Goal: Task Accomplishment & Management: Manage account settings

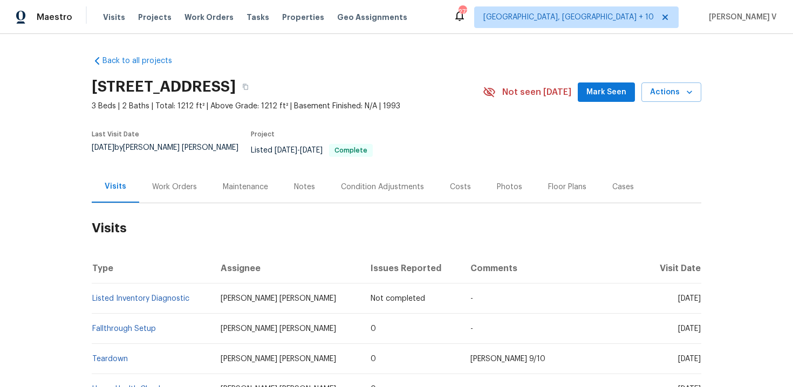
click at [176, 172] on div "Work Orders" at bounding box center [174, 187] width 71 height 32
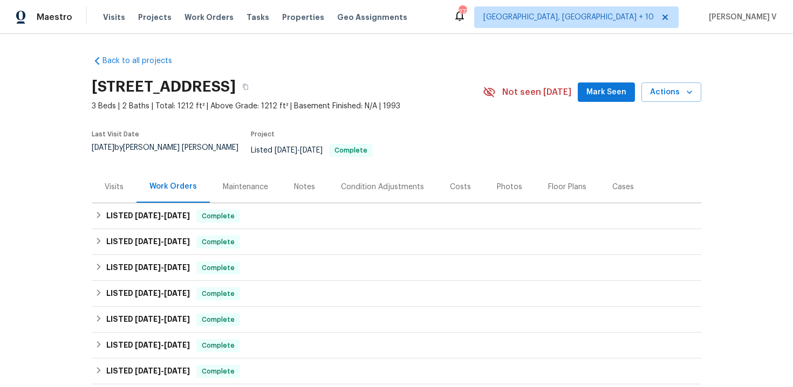
scroll to position [310, 0]
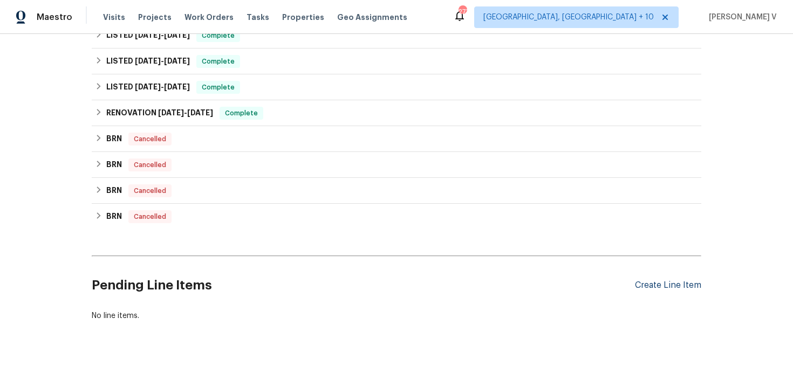
click at [651, 281] on div "Create Line Item" at bounding box center [668, 286] width 66 height 10
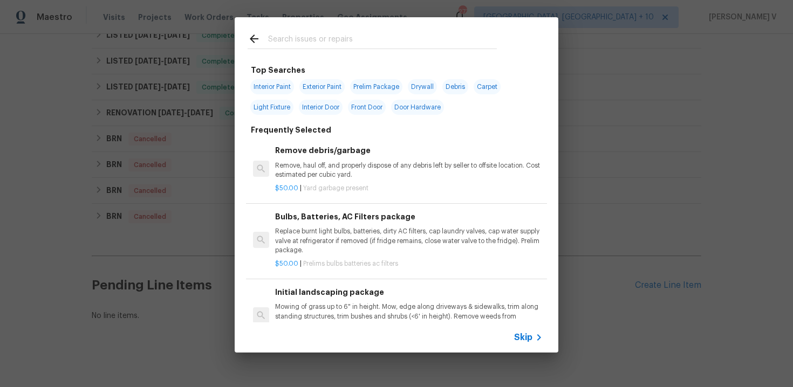
click at [525, 336] on span "Skip" at bounding box center [523, 337] width 18 height 11
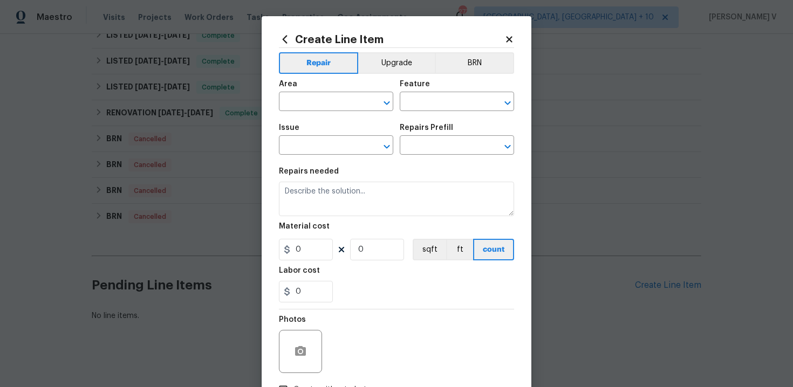
click at [410, 164] on section "Repairs needed Material cost 0 0 sqft ft count Labor cost 0" at bounding box center [396, 235] width 235 height 148
click at [396, 181] on div "Repairs needed" at bounding box center [396, 175] width 235 height 14
click at [325, 115] on span "Area ​" at bounding box center [336, 96] width 114 height 44
click at [325, 99] on input "text" at bounding box center [321, 102] width 84 height 17
click at [322, 149] on li "Exterior Overall" at bounding box center [336, 145] width 114 height 18
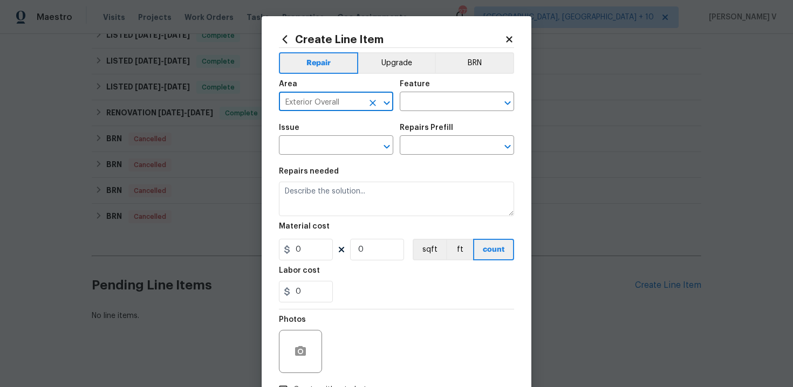
type input "Exterior Overall"
click at [421, 114] on div "Area Exterior Overall ​ Feature ​" at bounding box center [396, 96] width 235 height 44
click at [436, 106] on input "text" at bounding box center [442, 102] width 84 height 17
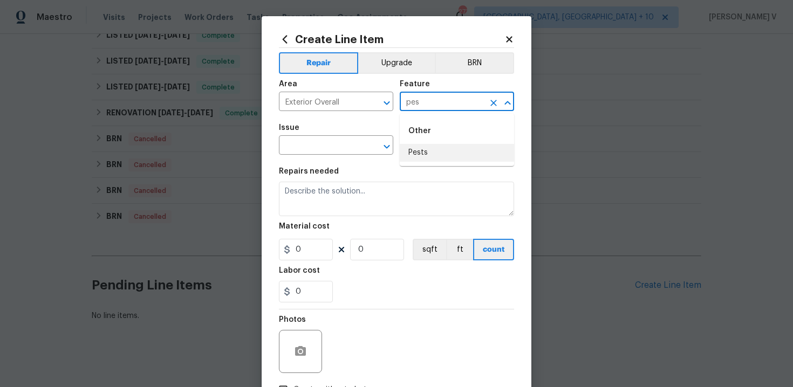
click at [435, 158] on li "Pests" at bounding box center [457, 153] width 114 height 18
type input "Pests"
click at [342, 137] on div "Issue" at bounding box center [336, 131] width 114 height 14
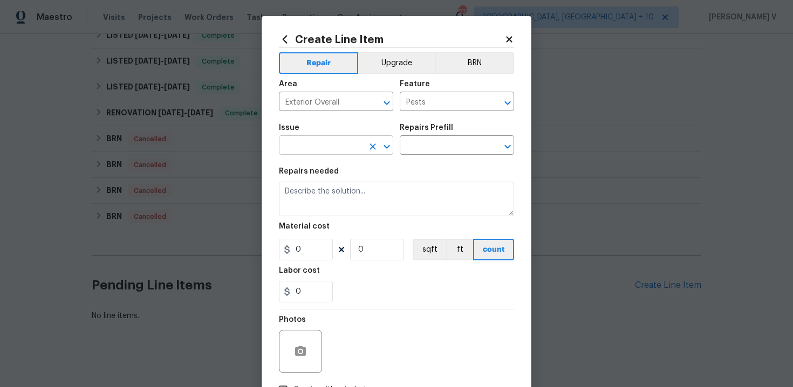
click at [337, 140] on input "text" at bounding box center [321, 146] width 84 height 17
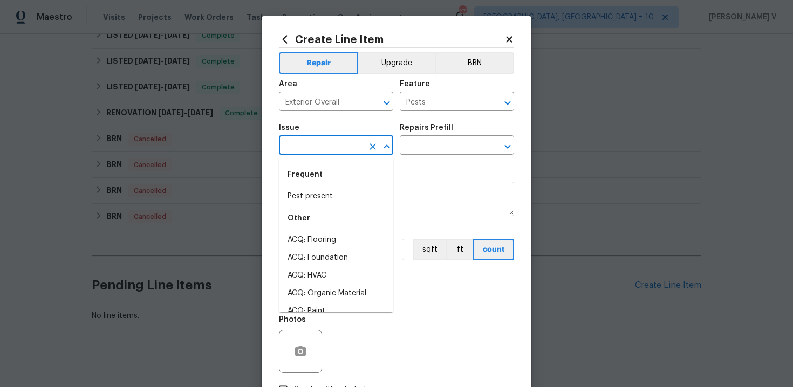
type input "["
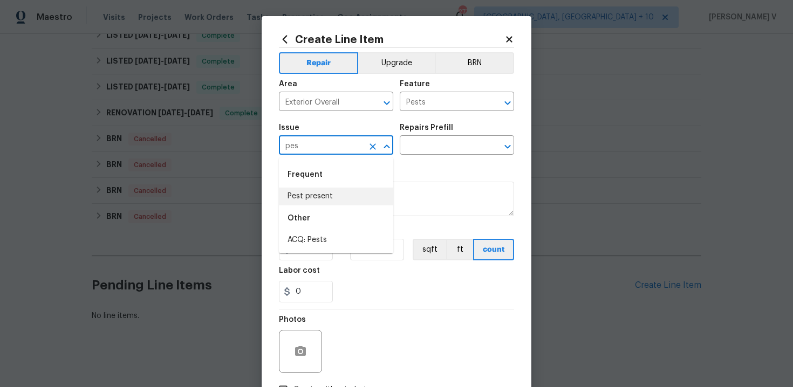
click at [350, 206] on div "Other" at bounding box center [336, 219] width 114 height 26
type input "pes"
click at [459, 142] on input "text" at bounding box center [442, 146] width 84 height 17
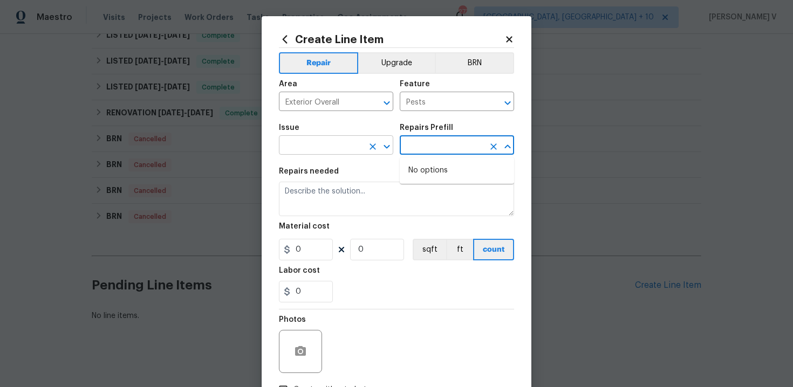
click at [342, 138] on input "text" at bounding box center [321, 146] width 84 height 17
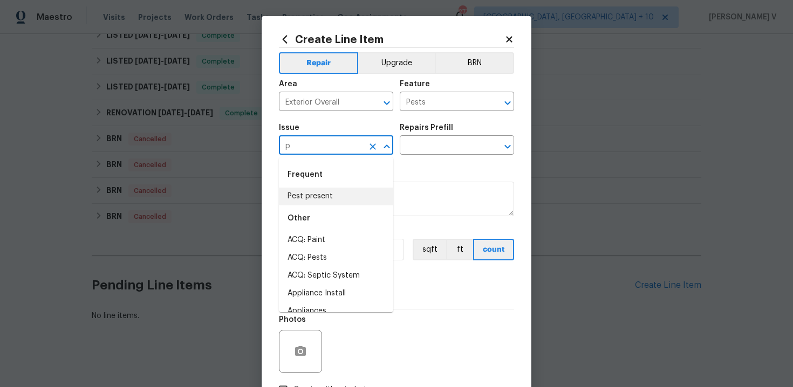
click at [327, 196] on li "Pest present" at bounding box center [336, 197] width 114 height 18
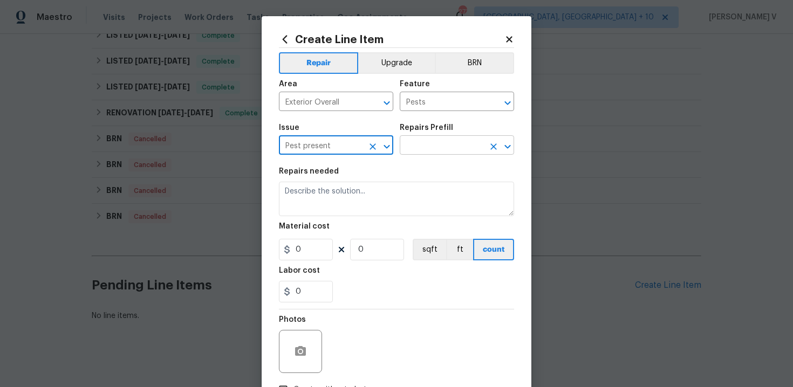
type input "Pest present"
click at [406, 147] on input "text" at bounding box center [442, 146] width 84 height 17
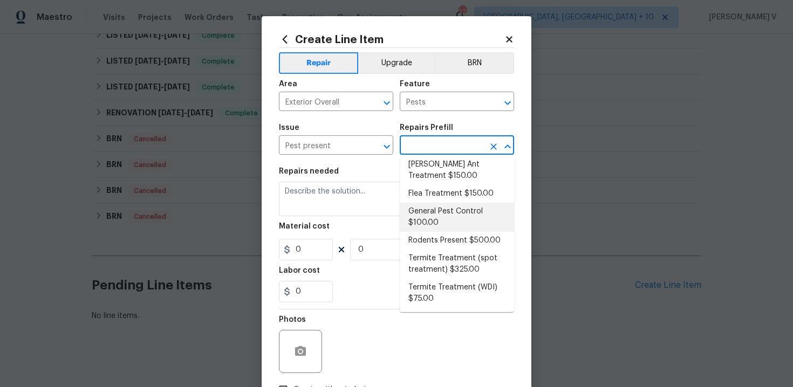
scroll to position [0, 0]
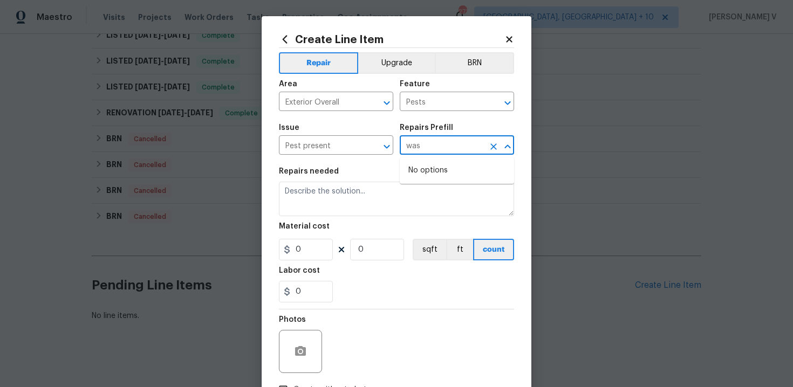
click at [420, 147] on input "was" at bounding box center [442, 146] width 84 height 17
type input "was"
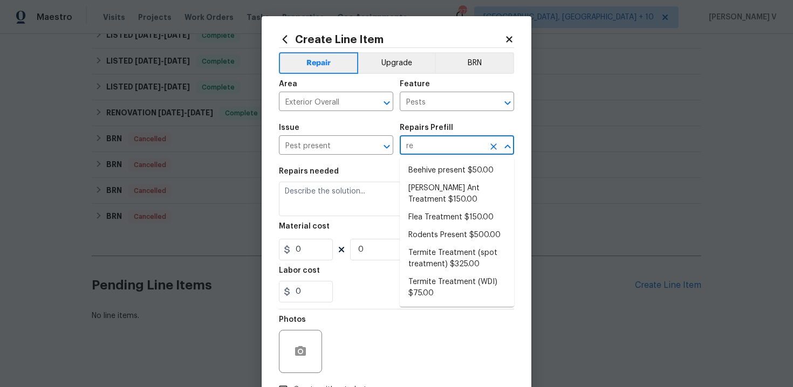
type input "r"
click at [439, 243] on li "General Pest Control $100.00" at bounding box center [457, 241] width 114 height 29
type input "General Pest Control $100.00"
type textarea "General pest treatment for active pest/insect infestation - non termite"
type input "100"
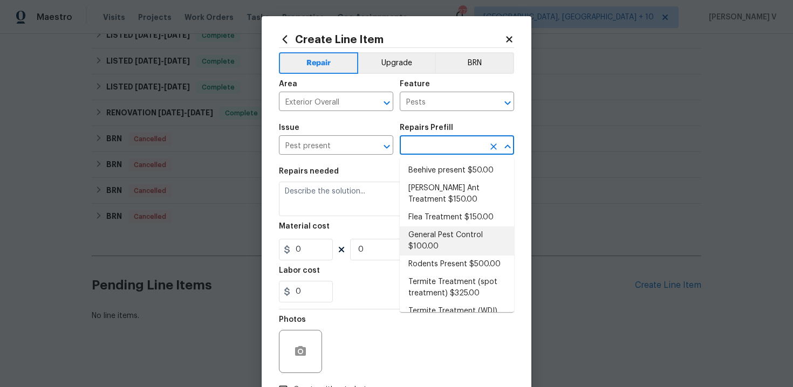
type input "1"
click at [379, 216] on textarea "General pest treatment for active pest/insect infestation - non termite" at bounding box center [396, 199] width 235 height 35
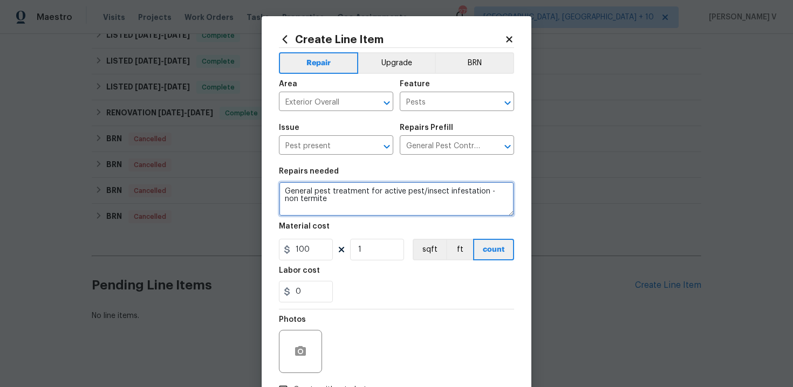
click at [379, 216] on textarea "General pest treatment for active pest/insect infestation - non termite" at bounding box center [396, 199] width 235 height 35
paste textarea "Received feedback that there is a wasp nest on the property. Please remove/erad…"
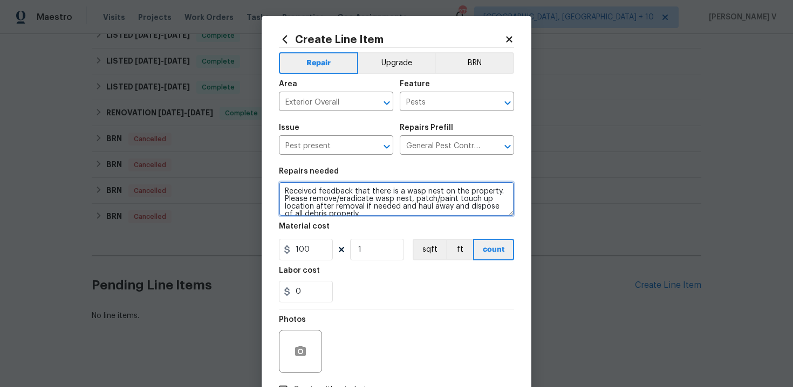
scroll to position [2, 0]
type textarea "Received feedback that there is a wasp nest on the property. Please remove/erad…"
click at [311, 237] on div "Material cost" at bounding box center [396, 230] width 235 height 14
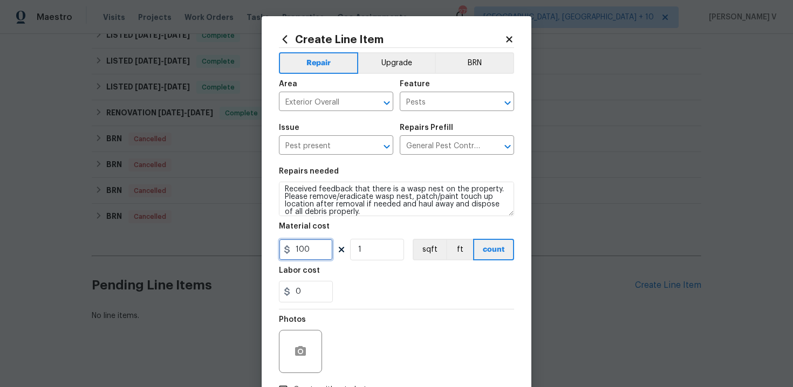
click at [308, 250] on input "100" at bounding box center [306, 250] width 54 height 22
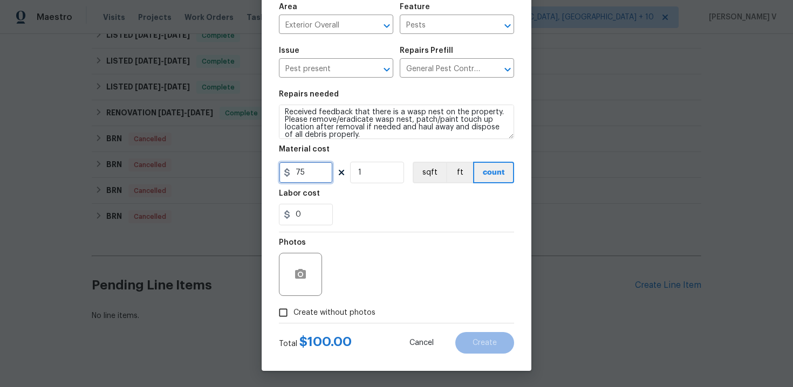
type input "75"
click at [292, 308] on input "Create without photos" at bounding box center [283, 313] width 21 height 21
checkbox input "true"
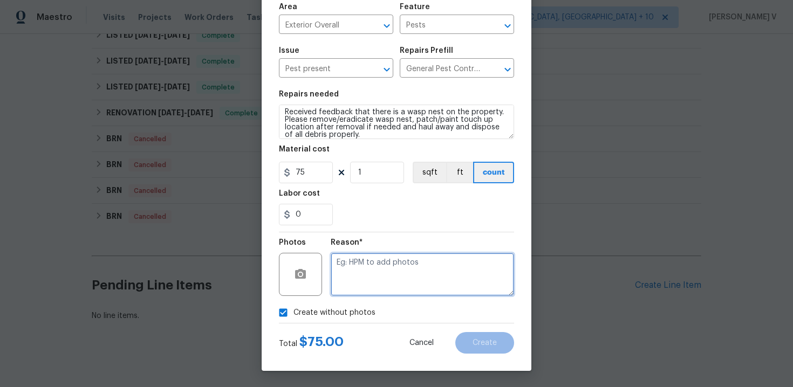
click at [369, 282] on textarea at bounding box center [422, 274] width 183 height 43
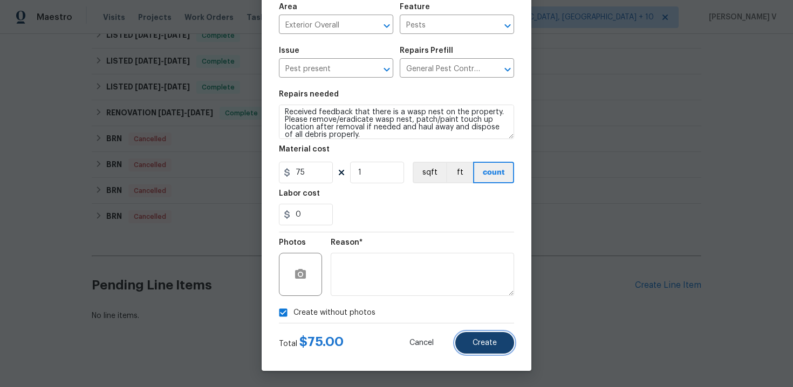
click at [474, 343] on span "Create" at bounding box center [485, 343] width 24 height 8
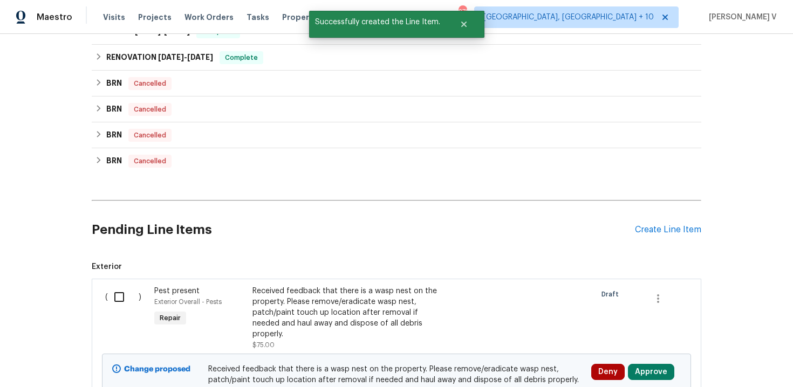
click at [129, 288] on input "checkbox" at bounding box center [123, 297] width 31 height 23
checkbox input "true"
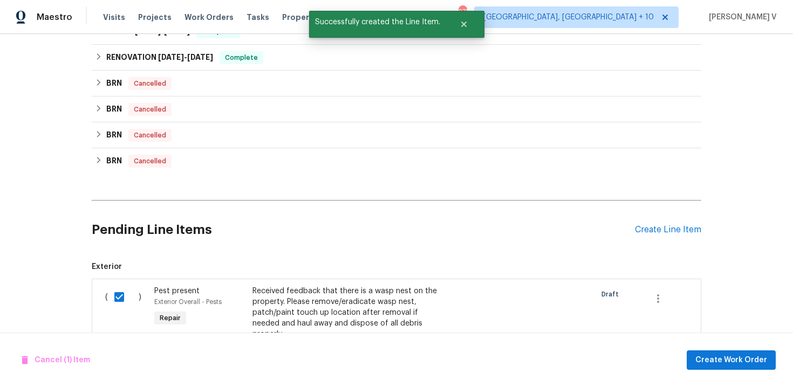
scroll to position [455, 0]
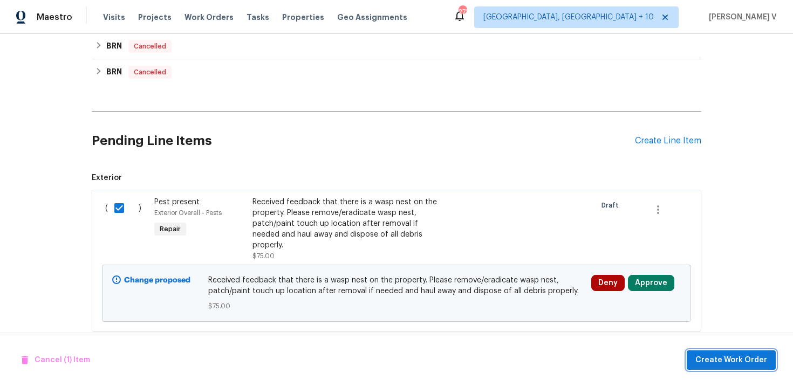
click at [745, 354] on span "Create Work Order" at bounding box center [732, 360] width 72 height 13
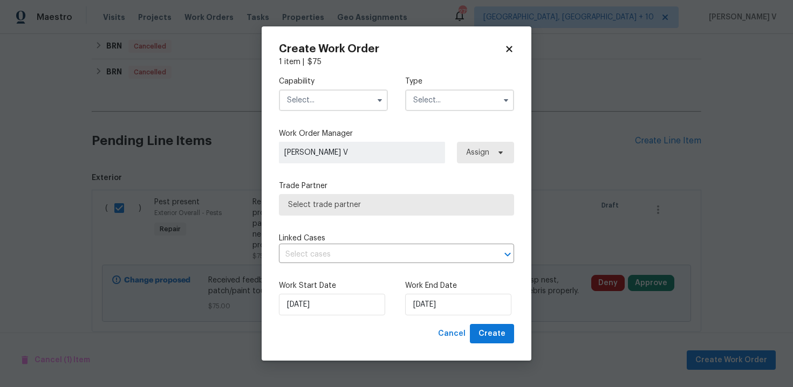
click at [331, 107] on input "text" at bounding box center [333, 101] width 109 height 22
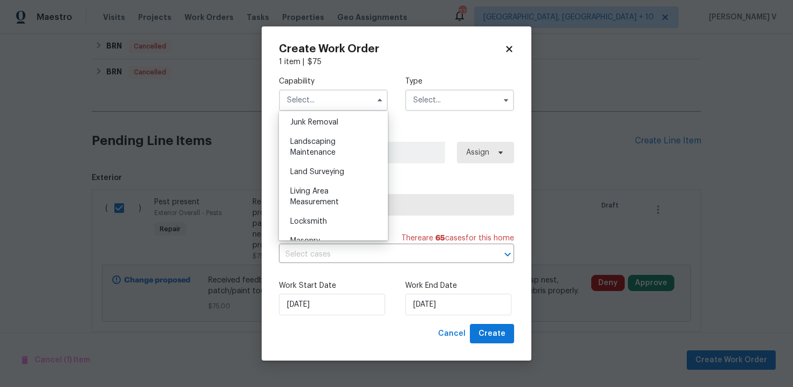
scroll to position [835, 0]
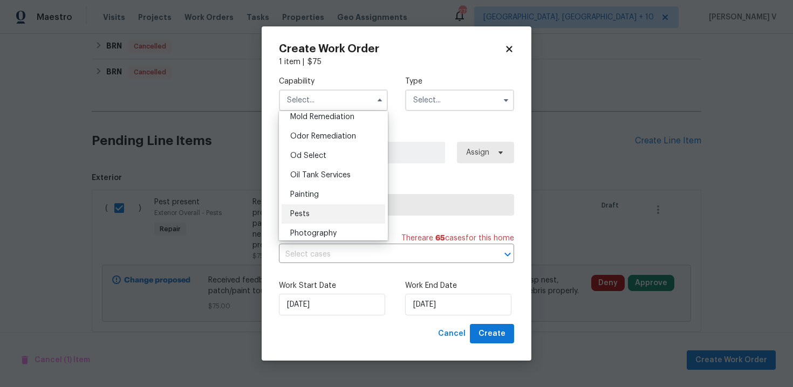
click at [303, 208] on div "Pests" at bounding box center [334, 214] width 104 height 19
type input "Pests"
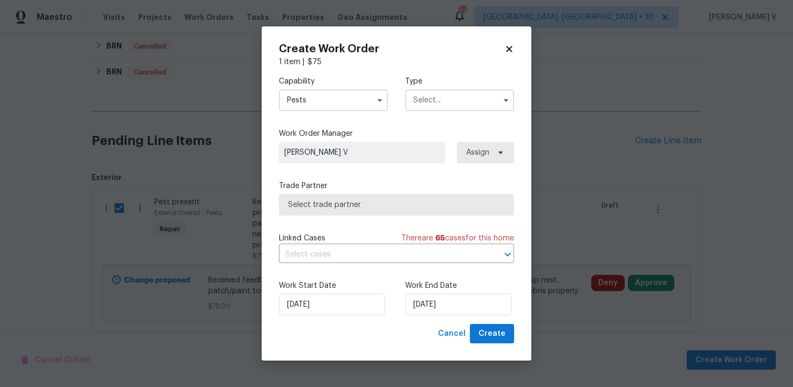
click at [458, 112] on div "Capability Pests Agent Appliance Bathtub Resurfacing BRN And Lrr Broker Cabinet…" at bounding box center [396, 93] width 235 height 52
click at [450, 109] on input "text" at bounding box center [459, 101] width 109 height 22
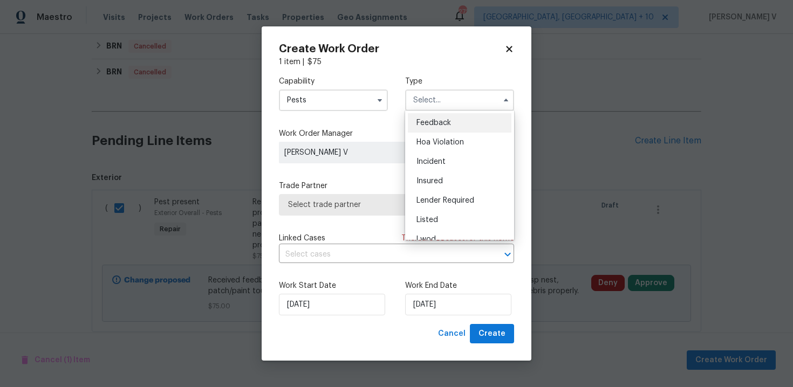
click at [435, 122] on span "Feedback" at bounding box center [434, 123] width 35 height 8
type input "Feedback"
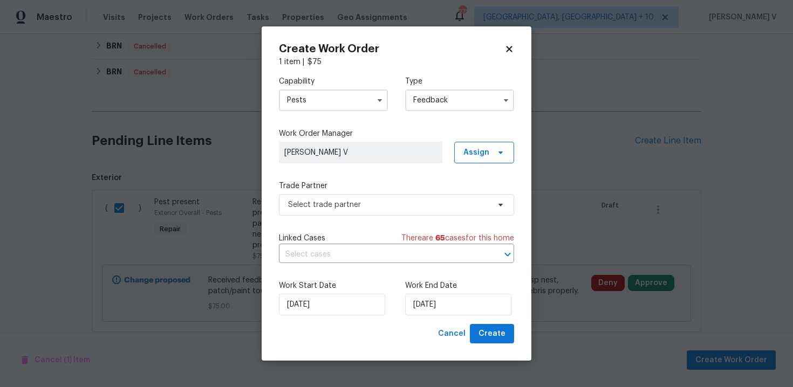
click at [351, 190] on label "Trade Partner" at bounding box center [396, 186] width 235 height 11
click at [339, 197] on span "Select trade partner" at bounding box center [396, 205] width 235 height 22
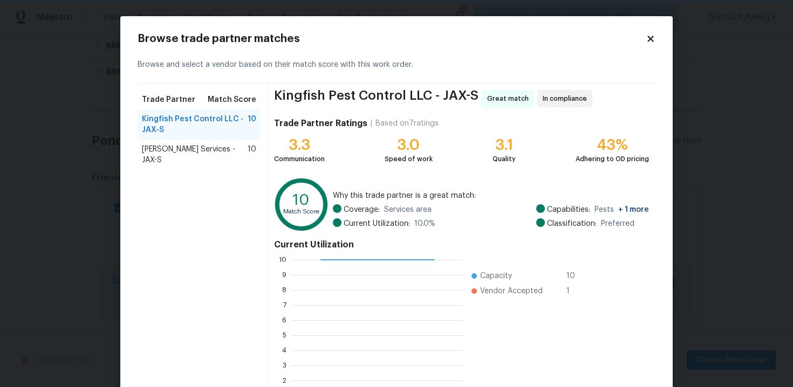
scroll to position [88, 0]
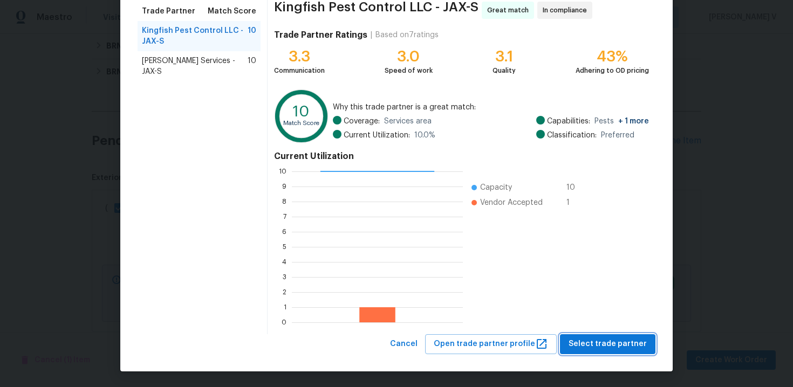
click at [608, 342] on span "Select trade partner" at bounding box center [608, 344] width 78 height 13
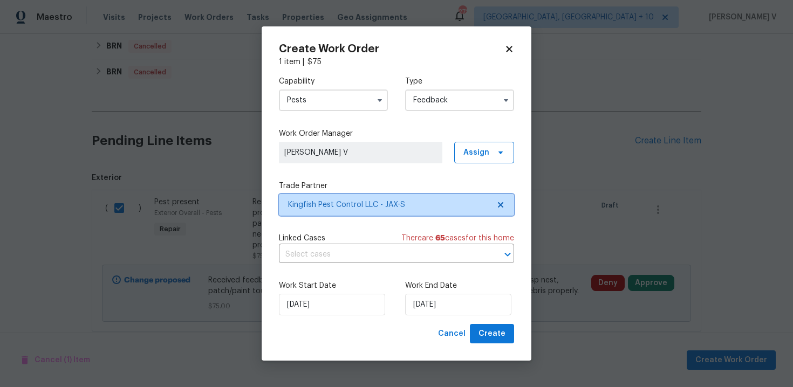
scroll to position [0, 0]
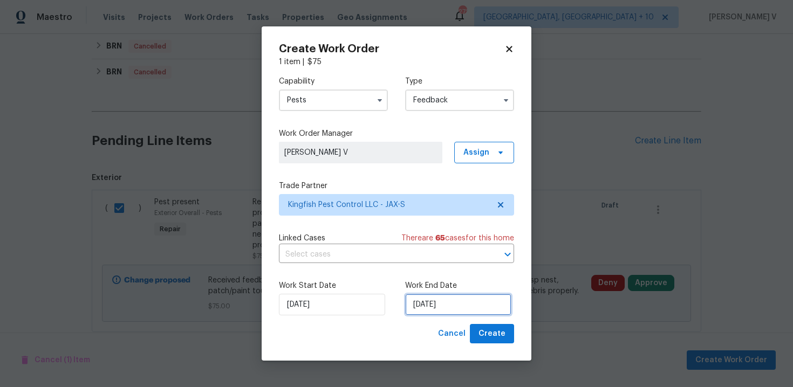
click at [431, 308] on input "24/09/2025" at bounding box center [458, 305] width 106 height 22
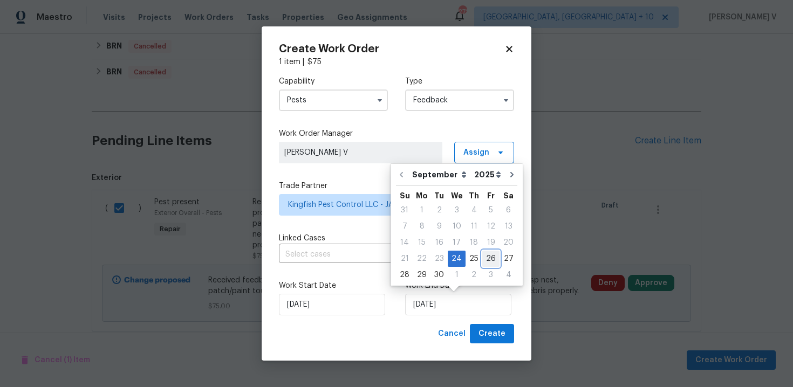
click at [489, 263] on div "26" at bounding box center [490, 258] width 17 height 15
type input "26/09/2025"
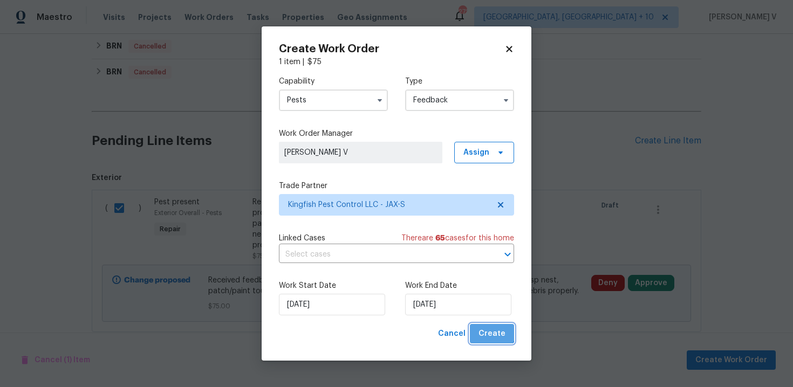
click at [489, 327] on button "Create" at bounding box center [492, 334] width 44 height 20
checkbox input "false"
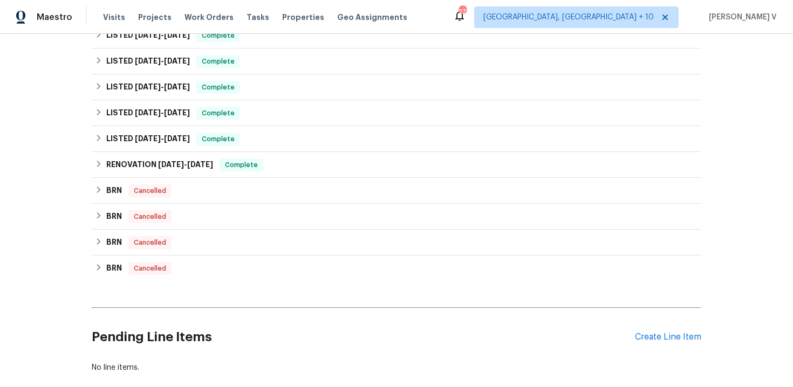
scroll to position [336, 0]
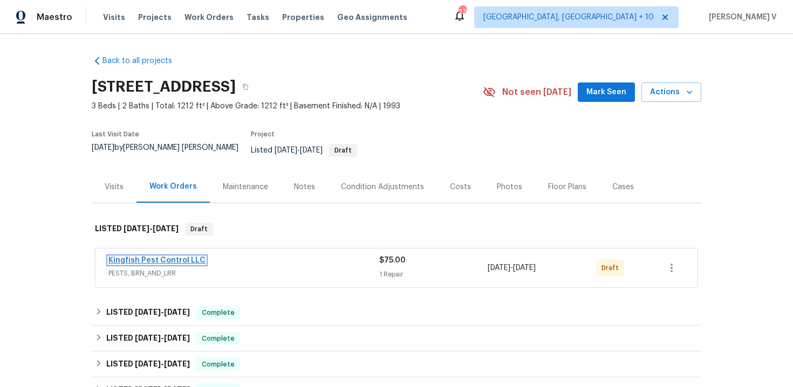
click at [147, 257] on link "Kingfish Pest Control LLC" at bounding box center [156, 261] width 97 height 8
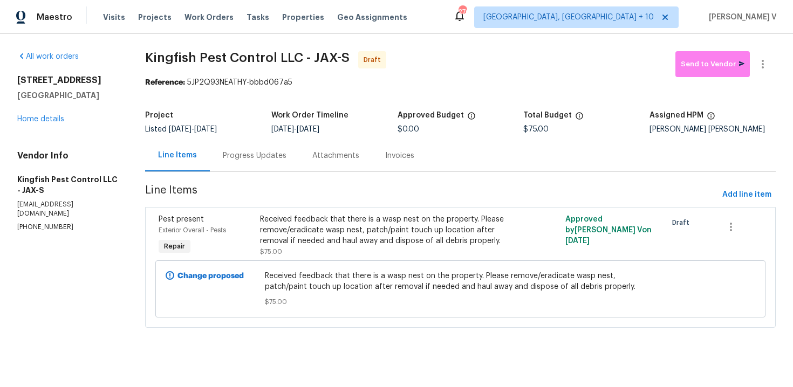
click at [283, 159] on div "Progress Updates" at bounding box center [255, 156] width 64 height 11
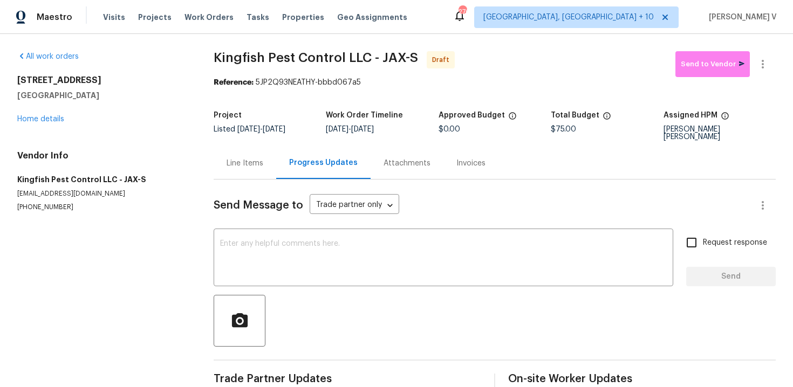
click at [301, 223] on div "Send Message to Trade partner only Trade partner only ​ x ​ Request response Se…" at bounding box center [495, 287] width 562 height 214
click at [288, 240] on textarea at bounding box center [443, 259] width 447 height 38
paste textarea "Hi this is Divya with Opendoor. I’m confirming you received the WO for the prop…"
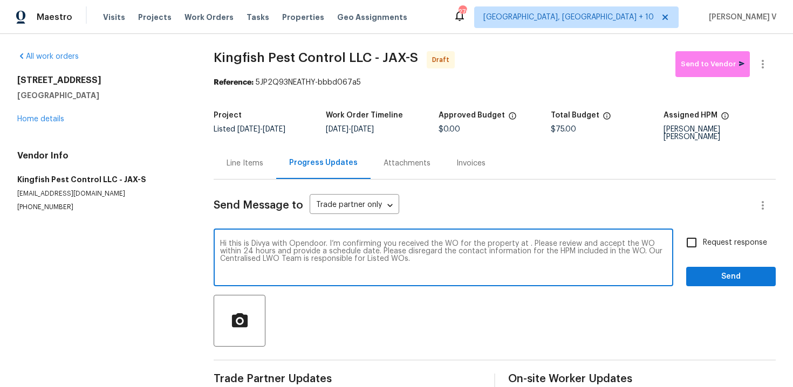
click at [526, 240] on textarea "Hi this is Divya with Opendoor. I’m confirming you received the WO for the prop…" at bounding box center [443, 259] width 447 height 38
paste textarea "3237 Dowitcher Ln, Orange Park, FL 32065"
type textarea "Hi this is Divya with Opendoor. I’m confirming you received the WO for the prop…"
click at [696, 241] on input "Request response" at bounding box center [691, 242] width 23 height 23
checkbox input "true"
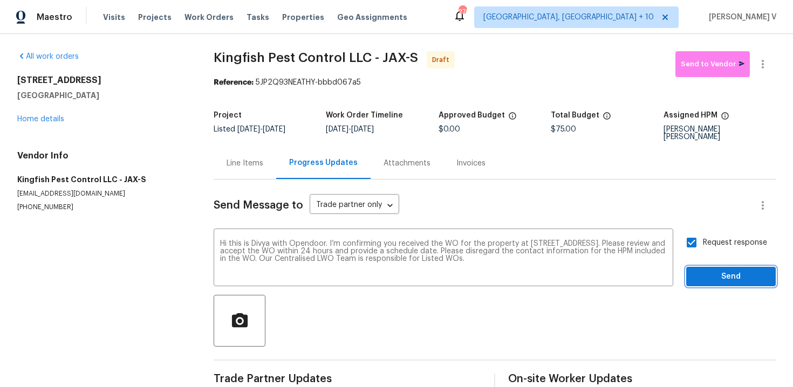
click at [704, 272] on span "Send" at bounding box center [731, 276] width 72 height 13
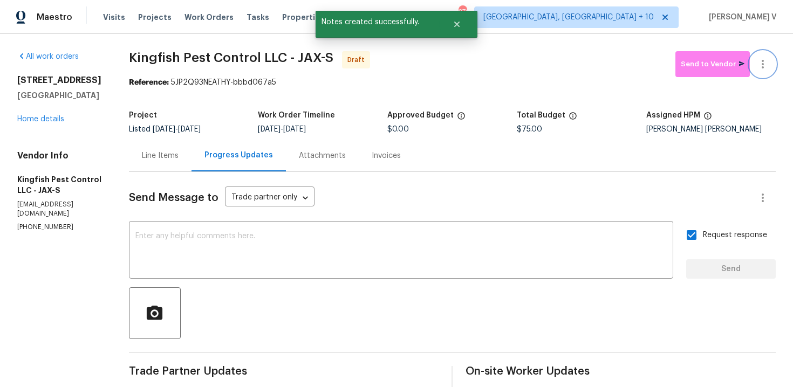
click at [768, 60] on icon "button" at bounding box center [763, 64] width 13 height 13
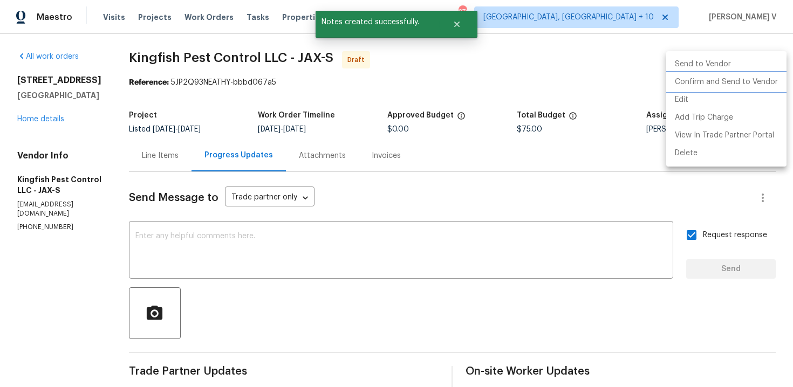
click at [721, 83] on li "Confirm and Send to Vendor" at bounding box center [726, 82] width 120 height 18
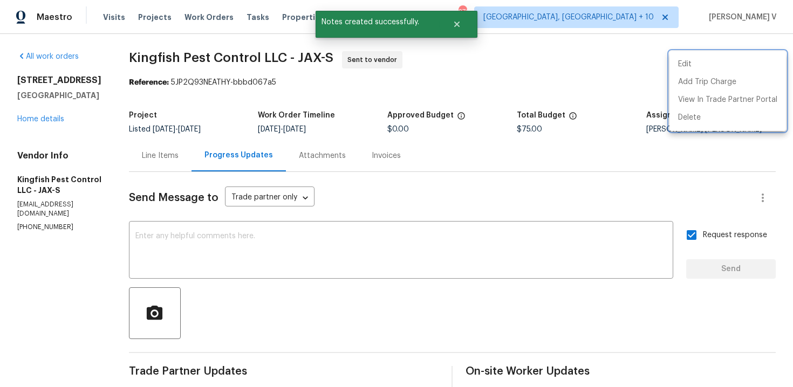
click at [301, 237] on div at bounding box center [396, 193] width 793 height 387
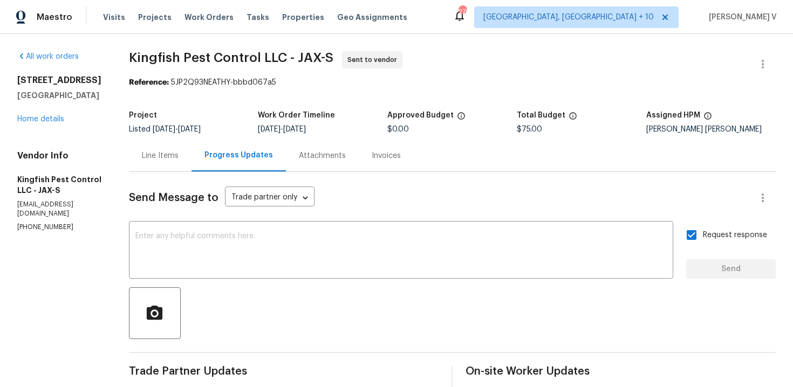
click at [301, 237] on textarea at bounding box center [401, 252] width 532 height 38
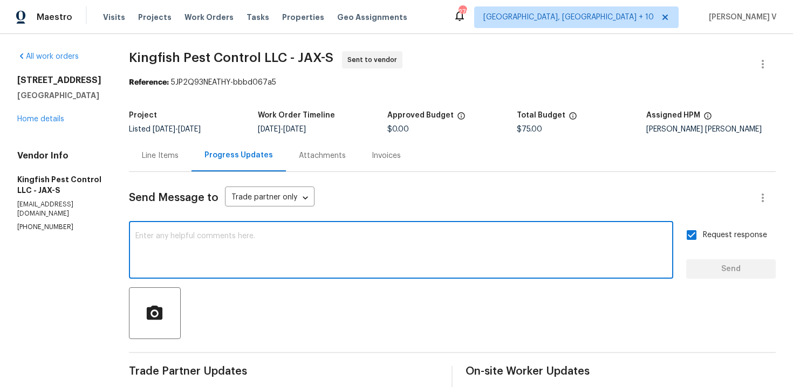
paste textarea "Attention All Work Orders must include before-photos (both close-up and wide-an…"
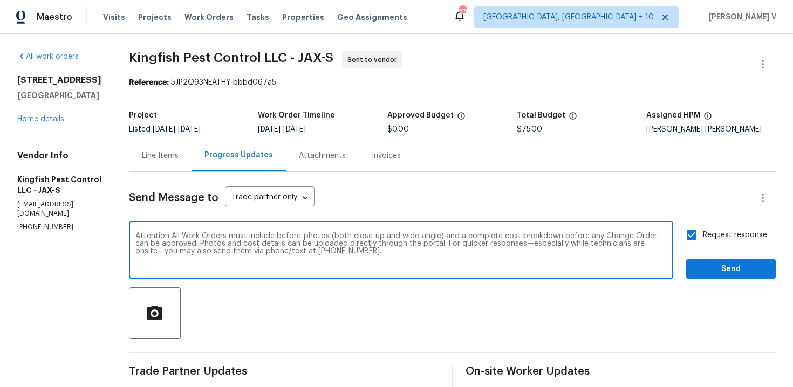
type textarea "Attention All Work Orders must include before-photos (both close-up and wide-an…"
click at [686, 268] on div "Attention All Work Orders must include before-photos (both close-up and wide-an…" at bounding box center [452, 251] width 647 height 55
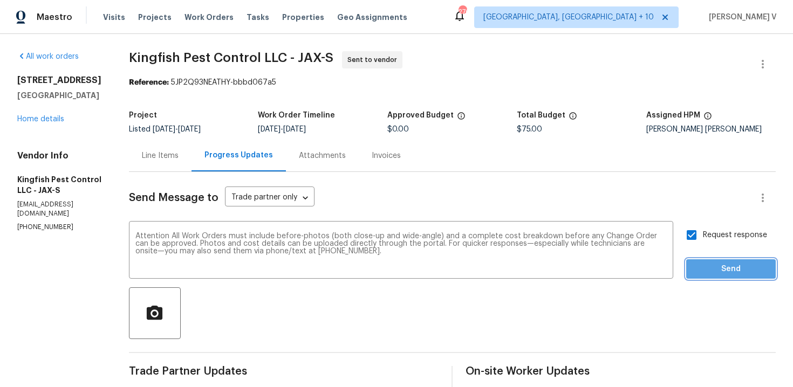
click at [697, 278] on button "Send" at bounding box center [731, 270] width 90 height 20
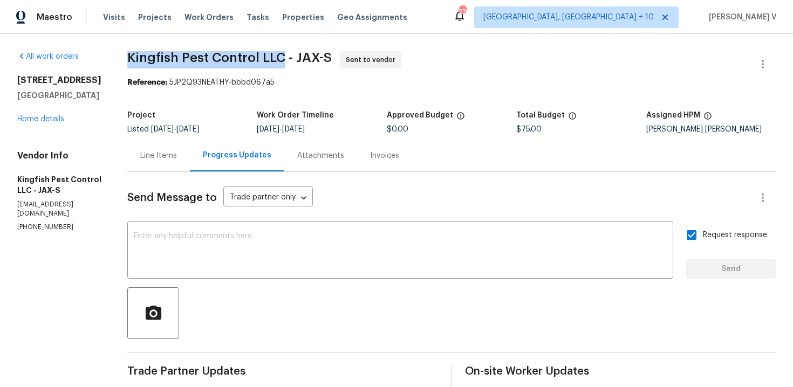
drag, startPoint x: 127, startPoint y: 56, endPoint x: 282, endPoint y: 59, distance: 154.9
click at [282, 59] on span "Kingfish Pest Control LLC - JAX-S" at bounding box center [229, 57] width 205 height 13
copy span "Kingfish Pest Control LLC"
click at [50, 123] on link "Home details" at bounding box center [40, 119] width 47 height 8
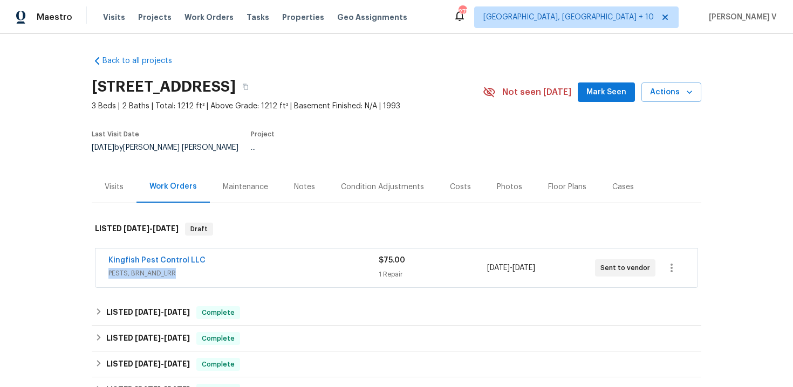
drag, startPoint x: 95, startPoint y: 261, endPoint x: 307, endPoint y: 260, distance: 212.1
click at [307, 260] on div "Kingfish Pest Control LLC PESTS, BRN_AND_LRR $75.00 1 Repair 9/24/2025 - 9/26/2…" at bounding box center [396, 268] width 603 height 40
drag, startPoint x: 106, startPoint y: 249, endPoint x: 301, endPoint y: 249, distance: 195.3
click at [301, 249] on div "Kingfish Pest Control LLC PESTS, BRN_AND_LRR $75.00 1 Repair 9/24/2025 - 9/26/2…" at bounding box center [397, 268] width 602 height 39
copy link "Kingfish Pest Control LLC"
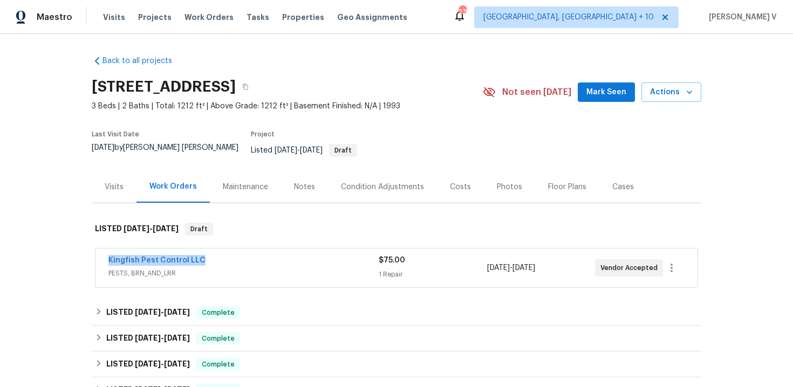
scroll to position [5, 0]
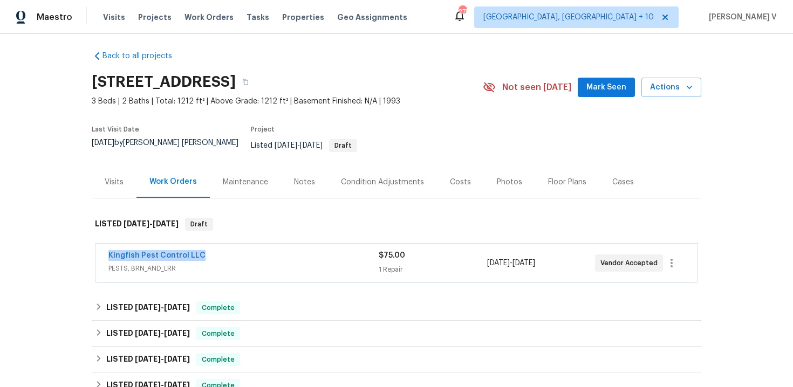
click at [168, 263] on span "PESTS, BRN_AND_LRR" at bounding box center [243, 268] width 270 height 11
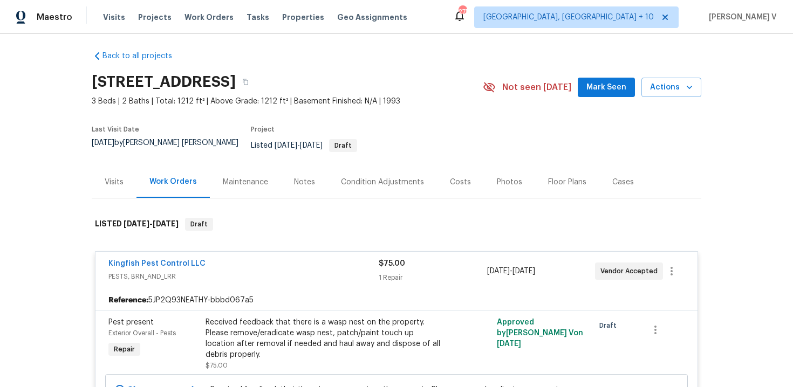
click at [175, 291] on div "Reference: 5JP2Q93NEATHY-bbbd067a5" at bounding box center [397, 300] width 602 height 19
copy div "5JP2Q93NEATHY-bbbd067a5"
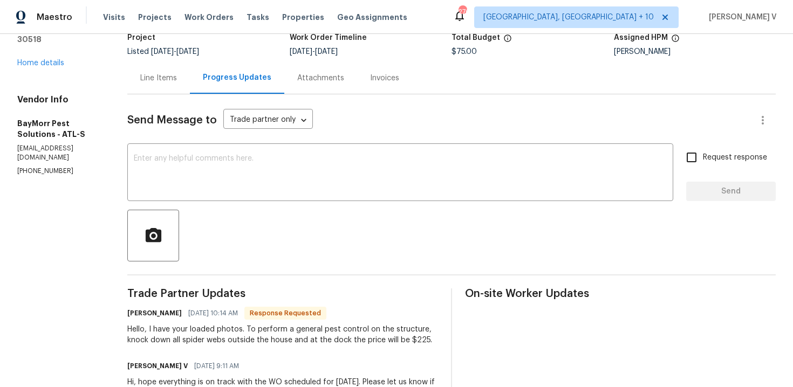
scroll to position [63, 0]
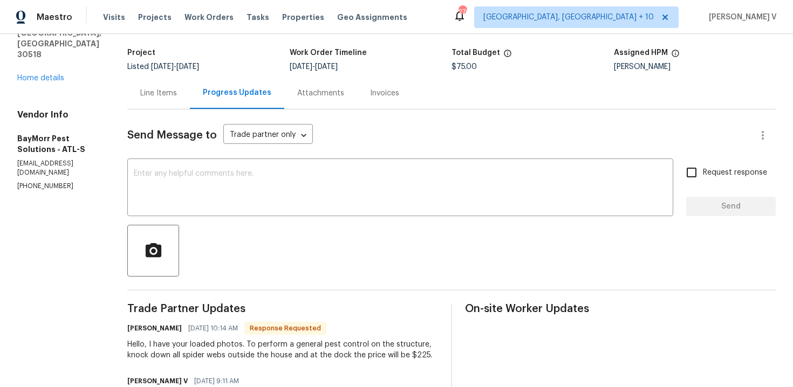
click at [158, 101] on div "Line Items" at bounding box center [158, 93] width 63 height 32
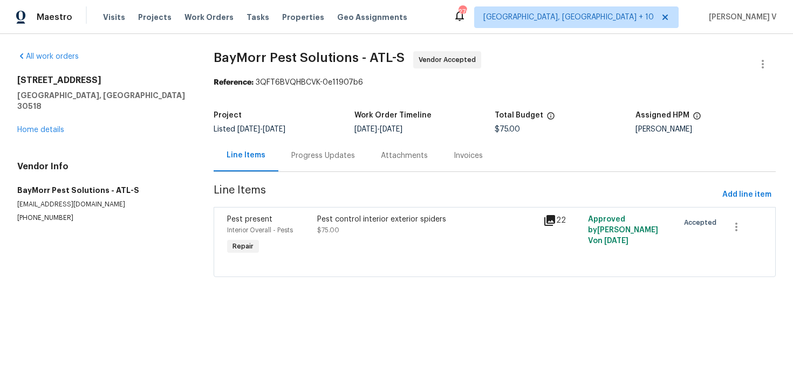
click at [336, 158] on div "Progress Updates" at bounding box center [323, 156] width 64 height 11
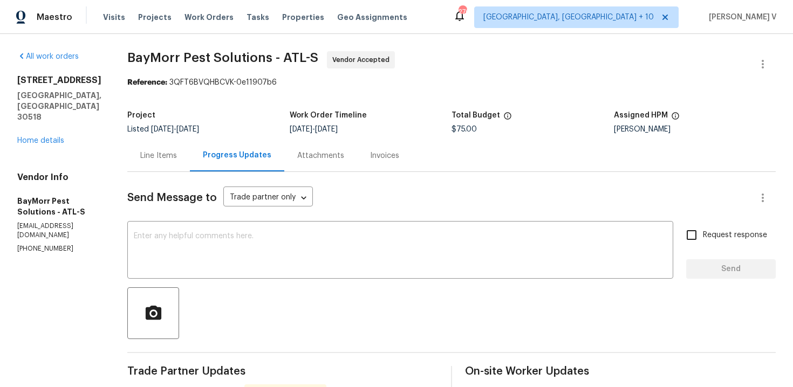
click at [161, 160] on div "Line Items" at bounding box center [158, 156] width 37 height 11
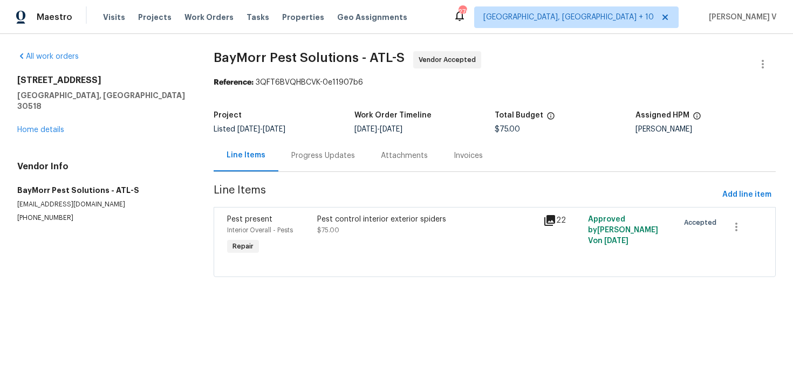
click at [256, 240] on div "Pest present Interior Overall - Pests Repair" at bounding box center [269, 236] width 90 height 50
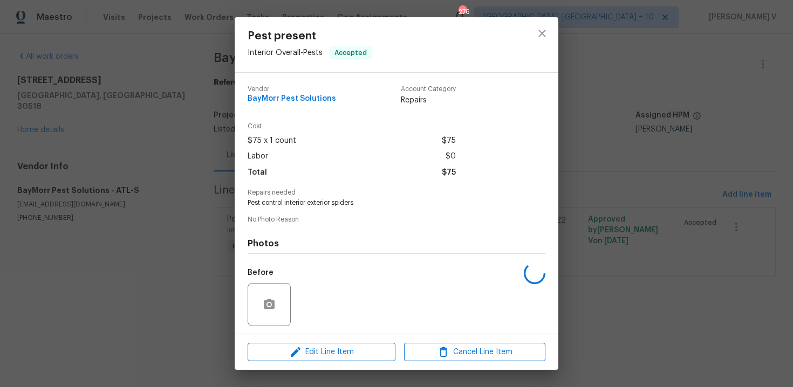
scroll to position [73, 0]
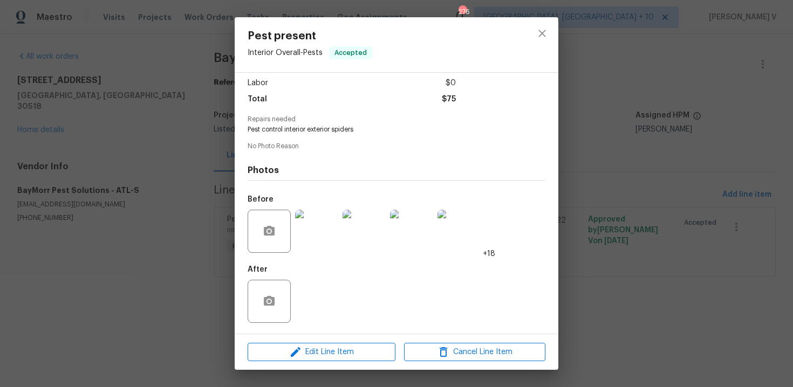
click at [312, 336] on div "Edit Line Item Cancel Line Item" at bounding box center [397, 353] width 324 height 36
click at [299, 356] on icon "button" at bounding box center [295, 352] width 13 height 13
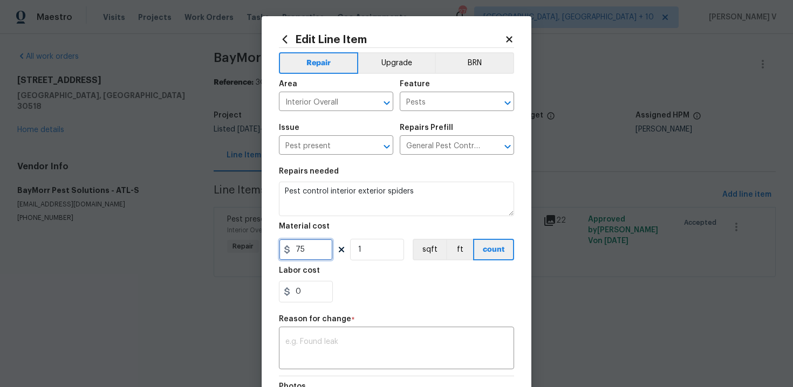
click at [298, 243] on input "75" at bounding box center [306, 250] width 54 height 22
type input "225"
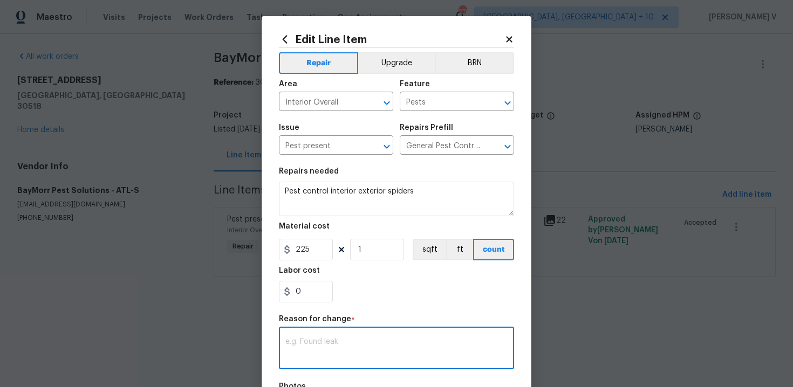
click at [373, 359] on textarea at bounding box center [396, 349] width 222 height 23
paste textarea "(DV) Updated per vendor’s final cost."
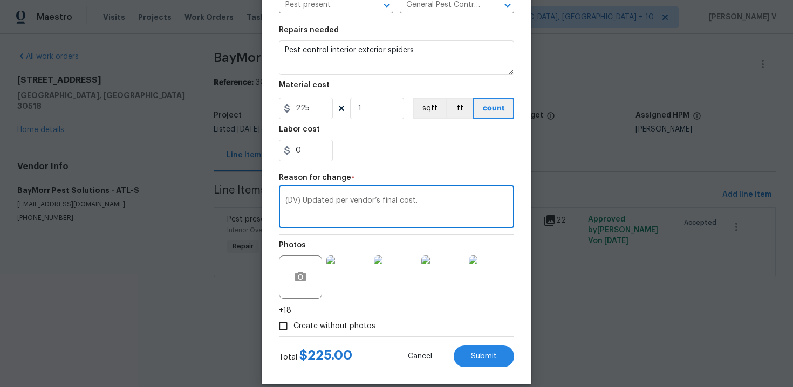
scroll to position [155, 0]
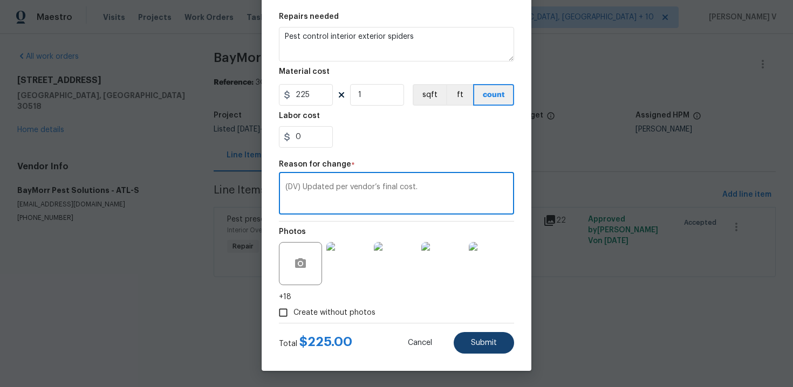
type textarea "(DV) Updated per vendor’s final cost."
click at [506, 351] on button "Submit" at bounding box center [484, 343] width 60 height 22
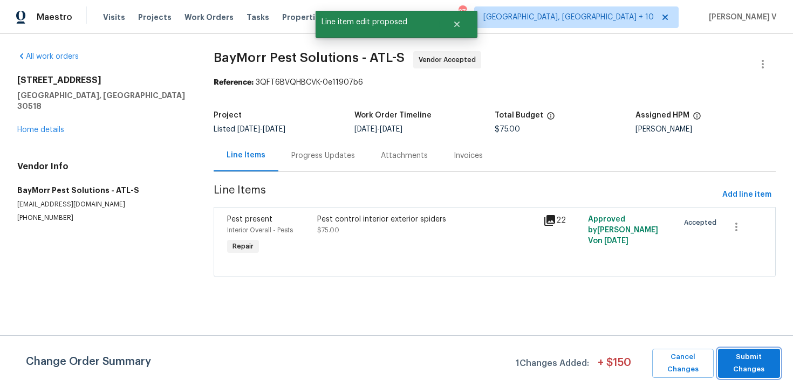
click at [755, 369] on span "Submit Changes" at bounding box center [749, 363] width 51 height 25
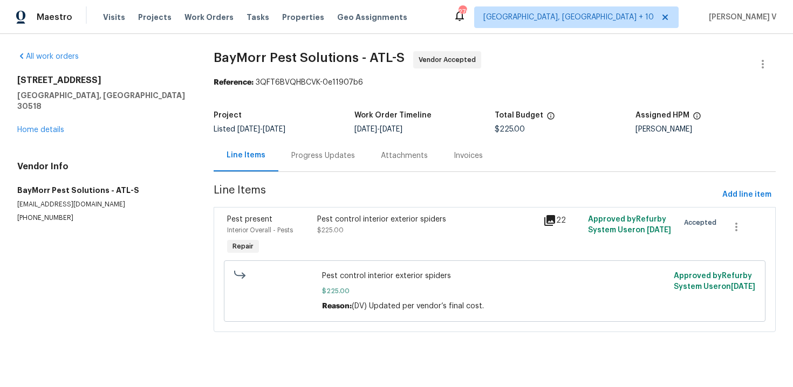
click at [323, 160] on div "Progress Updates" at bounding box center [323, 156] width 64 height 11
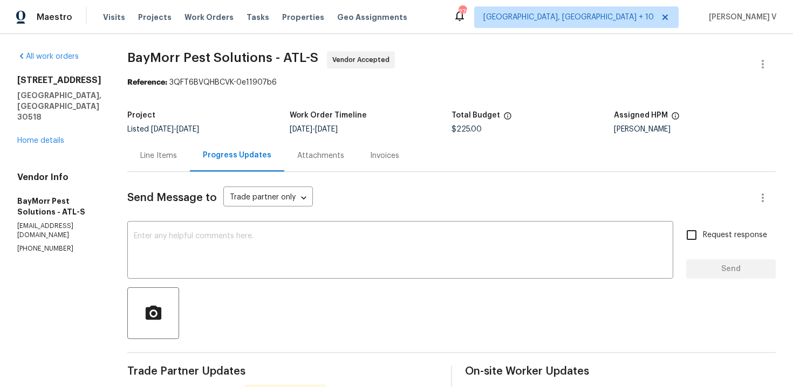
click at [154, 156] on div "Line Items" at bounding box center [158, 156] width 37 height 11
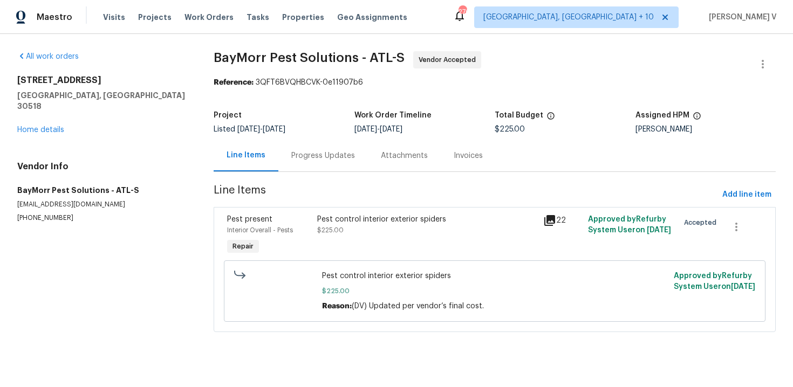
click at [293, 157] on div "Progress Updates" at bounding box center [323, 156] width 64 height 11
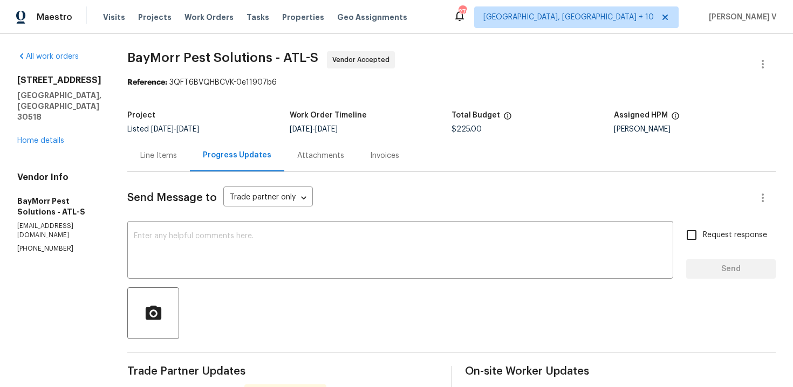
scroll to position [90, 0]
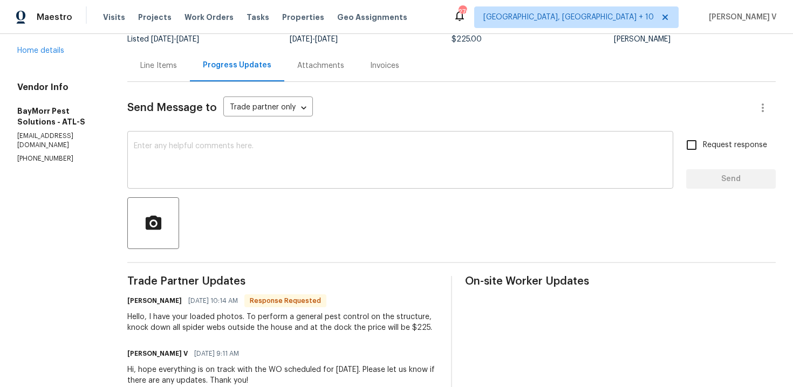
click at [252, 171] on textarea at bounding box center [400, 161] width 533 height 38
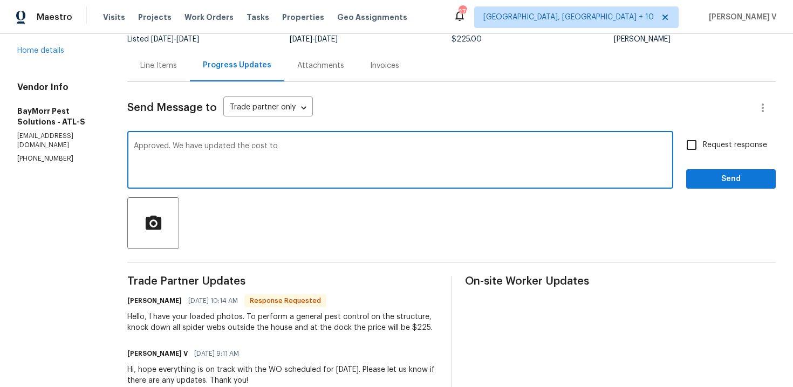
click at [454, 41] on span "$225.00" at bounding box center [467, 40] width 30 height 8
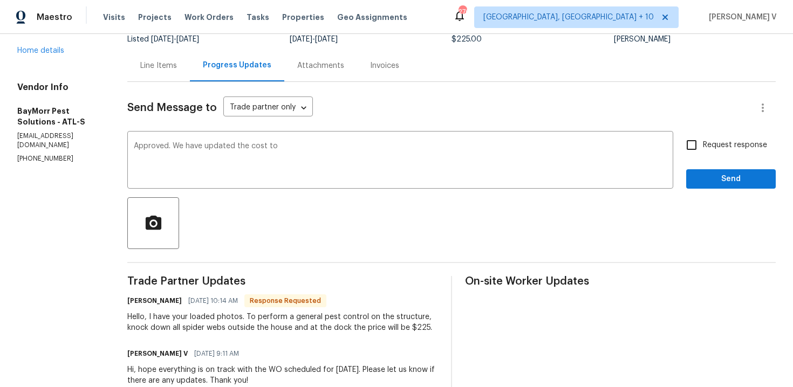
click at [454, 41] on span "$225.00" at bounding box center [467, 40] width 30 height 8
copy span "$225.00"
click at [323, 148] on textarea "Approved. We have updated the cost to" at bounding box center [400, 161] width 533 height 38
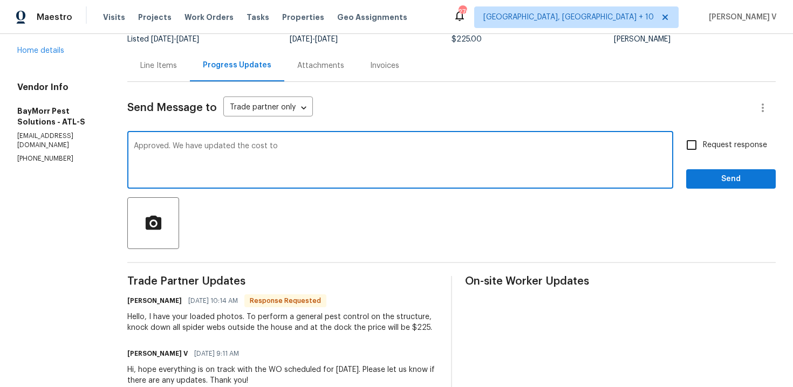
paste textarea "$225.00"
click at [323, 148] on textarea "Approved. We have updated the cost to $225.00" at bounding box center [400, 161] width 533 height 38
type textarea "Approved. We have updated the cost to $225.00!! Let us know the completion date."
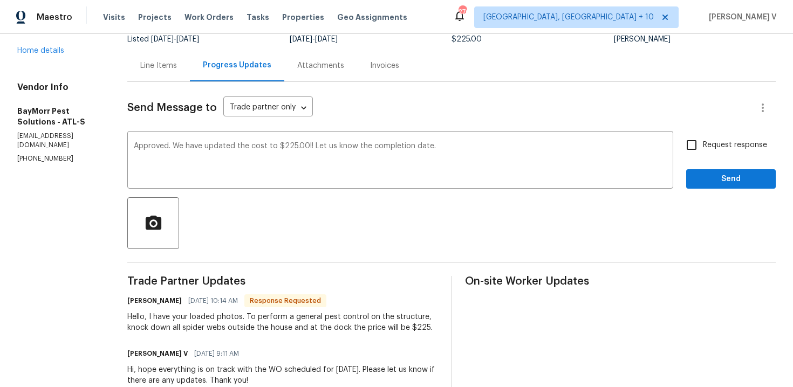
click at [705, 138] on label "Request response" at bounding box center [723, 145] width 87 height 23
click at [703, 138] on input "Request response" at bounding box center [691, 145] width 23 height 23
checkbox input "true"
click at [705, 179] on span "Send" at bounding box center [731, 179] width 72 height 13
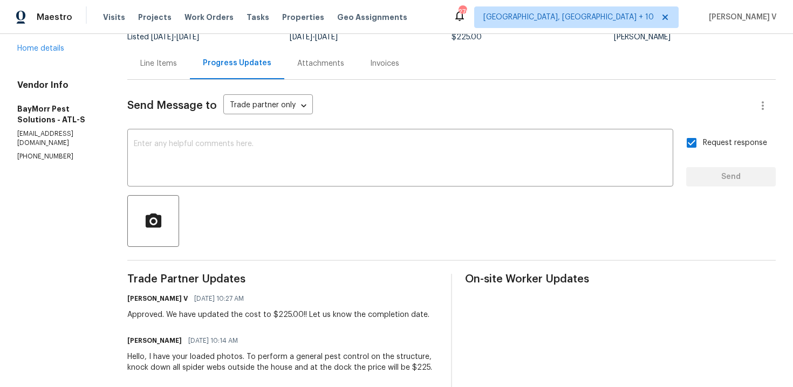
scroll to position [108, 0]
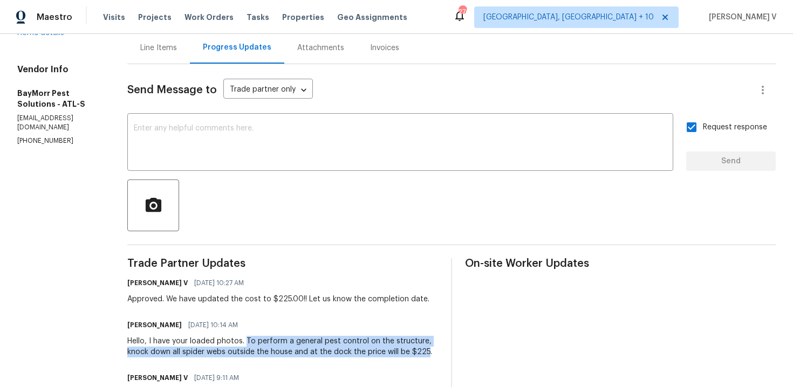
drag, startPoint x: 241, startPoint y: 343, endPoint x: 419, endPoint y: 356, distance: 178.6
click at [419, 356] on div "Hello, I have your loaded photos. To perform a general pest control on the stru…" at bounding box center [282, 347] width 311 height 22
copy div "To perform a general pest control on the structure, knock down all spider webs …"
click at [167, 51] on div "Line Items" at bounding box center [158, 48] width 37 height 11
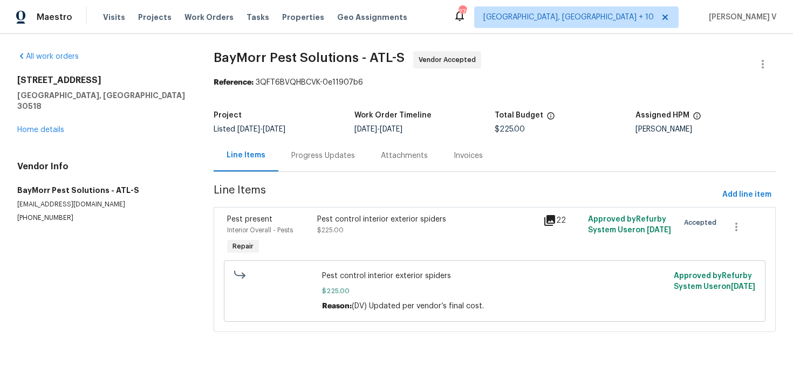
click at [352, 246] on div "Pest control interior exterior spiders $225.00" at bounding box center [427, 236] width 226 height 50
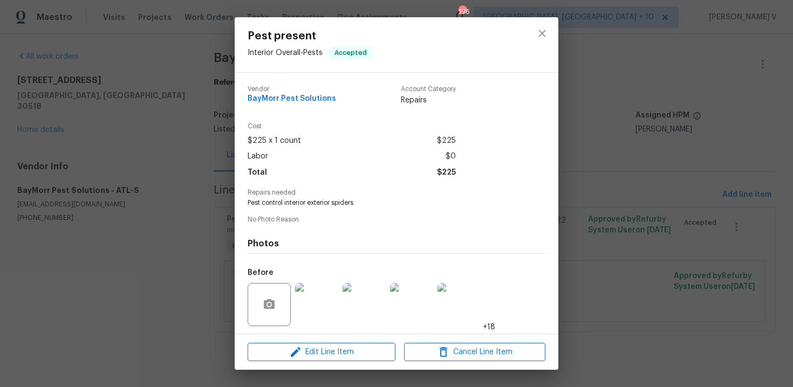
scroll to position [73, 0]
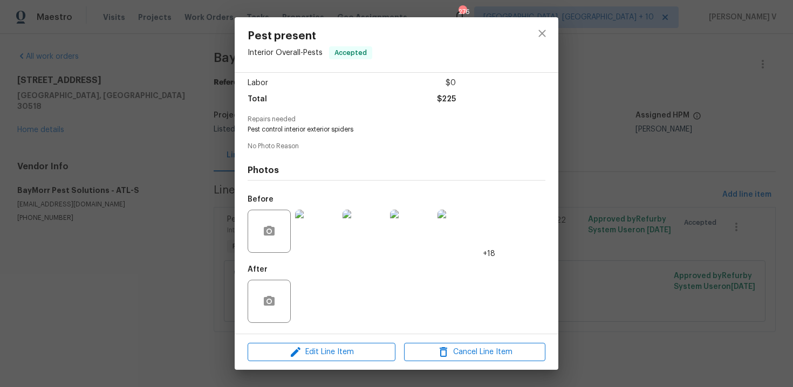
click at [323, 142] on div "Vendor BayMorr Pest Solutions Account Category Repairs Cost $225 x 1 count $225…" at bounding box center [397, 167] width 298 height 326
click at [175, 171] on div "Pest present Interior Overall - Pests Accepted Vendor BayMorr Pest Solutions Ac…" at bounding box center [396, 193] width 793 height 387
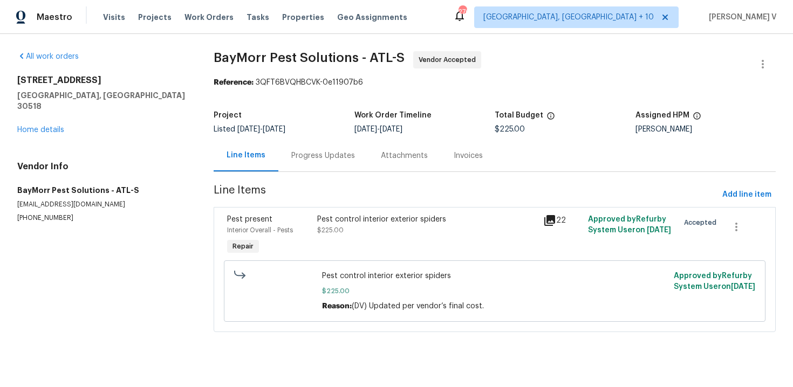
click at [285, 171] on div "Progress Updates" at bounding box center [323, 156] width 90 height 32
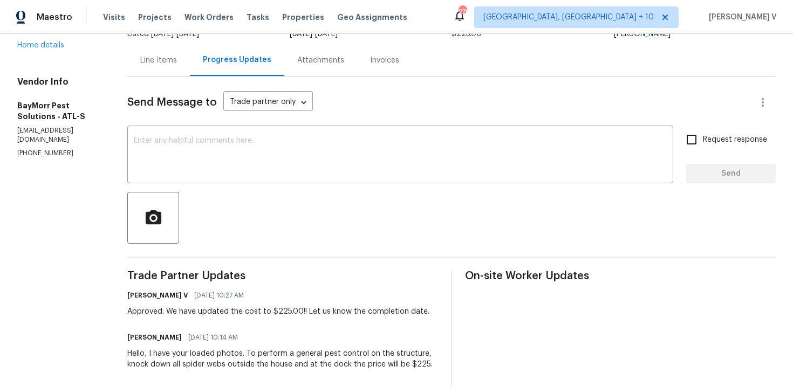
scroll to position [70, 0]
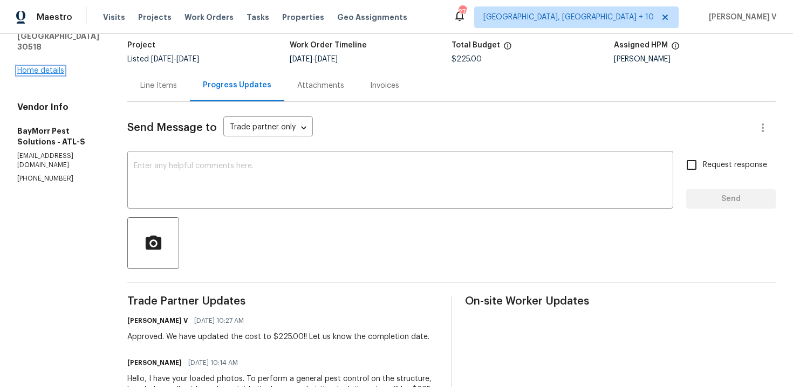
click at [49, 67] on link "Home details" at bounding box center [40, 71] width 47 height 8
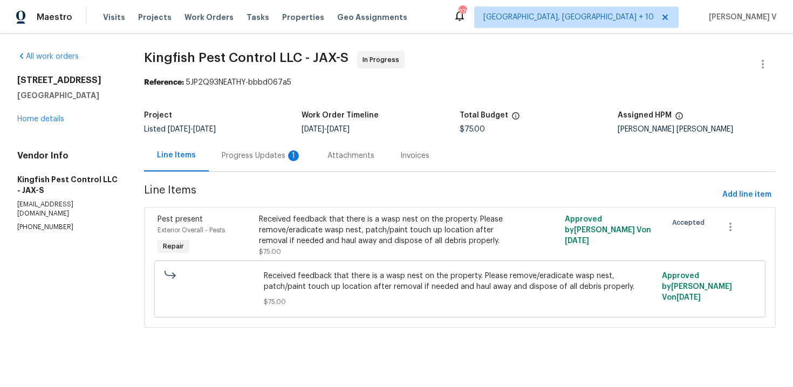
click at [275, 145] on div "Progress Updates 1" at bounding box center [262, 156] width 106 height 32
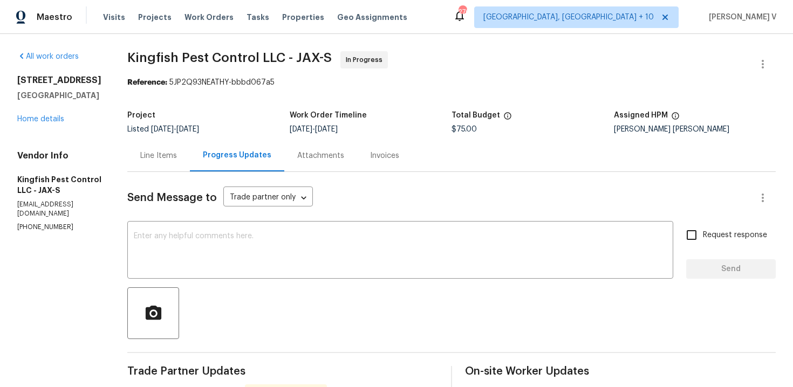
click at [165, 157] on div "Line Items" at bounding box center [158, 156] width 37 height 11
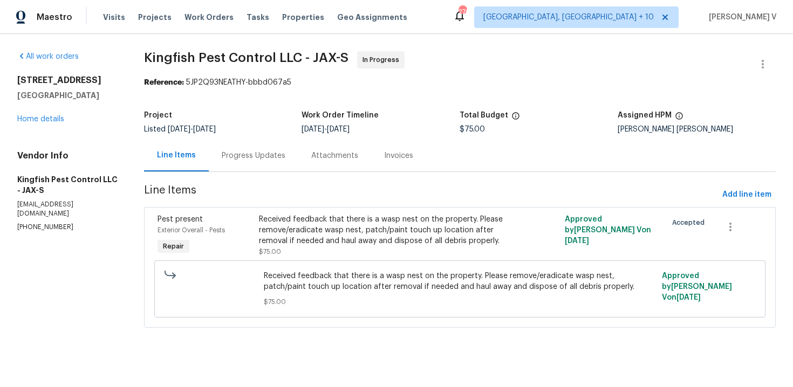
click at [276, 165] on div "Progress Updates" at bounding box center [254, 156] width 90 height 32
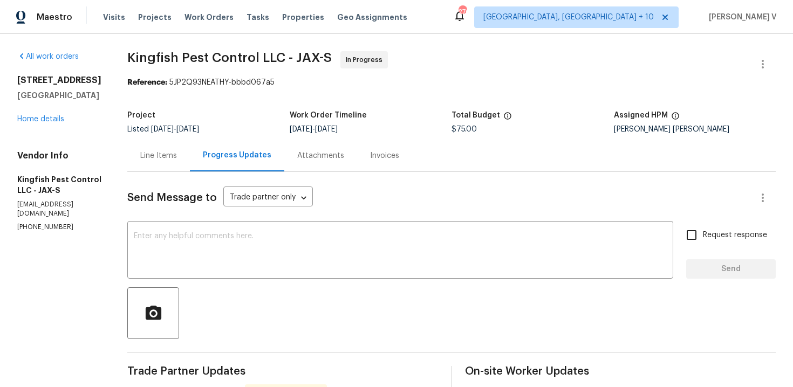
scroll to position [128, 0]
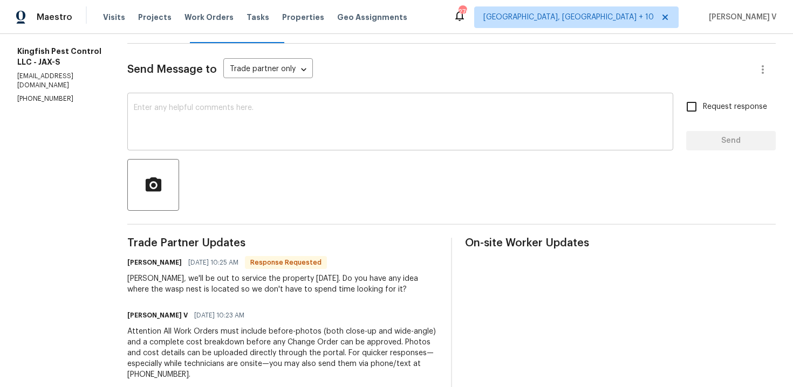
click at [225, 132] on textarea at bounding box center [400, 123] width 533 height 38
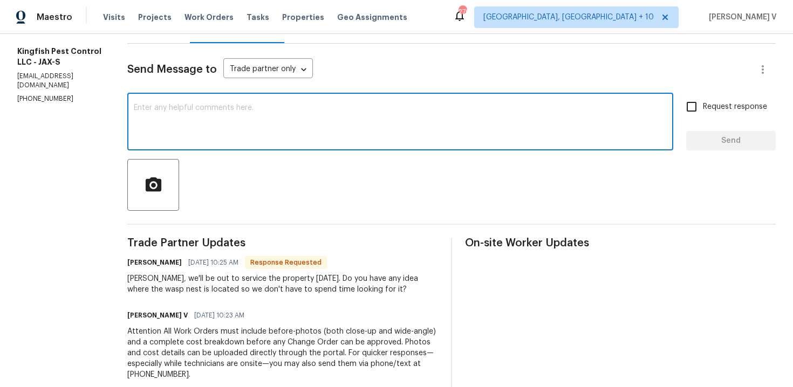
click at [214, 138] on textarea at bounding box center [400, 123] width 533 height 38
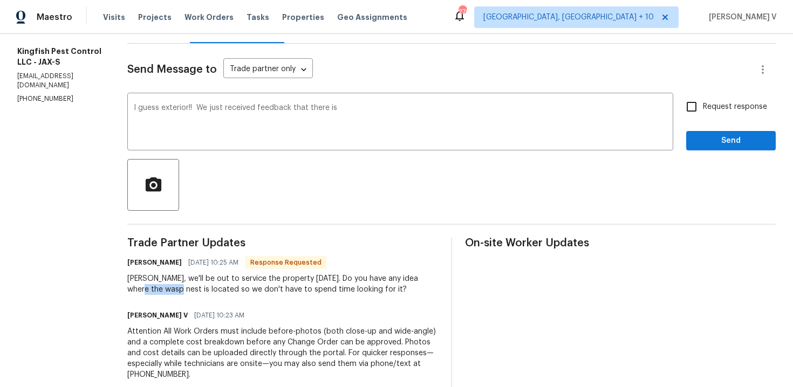
drag, startPoint x: 127, startPoint y: 290, endPoint x: 162, endPoint y: 290, distance: 35.6
click at [162, 290] on div "[PERSON_NAME], we'll be out to service the property [DATE]. Do you have any ide…" at bounding box center [282, 285] width 311 height 22
copy div "wasp nest"
click at [432, 114] on textarea "I guess exterior!! We just received feedback that there is" at bounding box center [400, 123] width 533 height 38
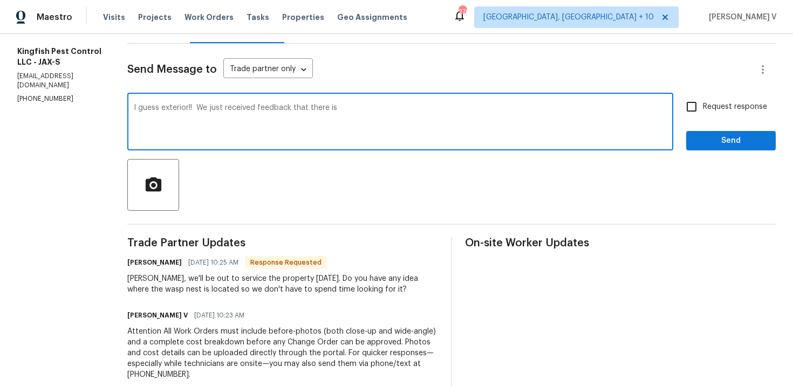
paste textarea "wasp nest"
click at [0, 0] on qb-div "Correct the article a wasp" at bounding box center [0, 0] width 0 height 0
click at [407, 106] on textarea "I guess exterior!! We just received feedback that there is a wasp nest!!" at bounding box center [400, 123] width 533 height 38
type textarea "I guess exterior!! We just received feedback that there is a wasp nest!!"
click at [699, 101] on input "Request response" at bounding box center [691, 107] width 23 height 23
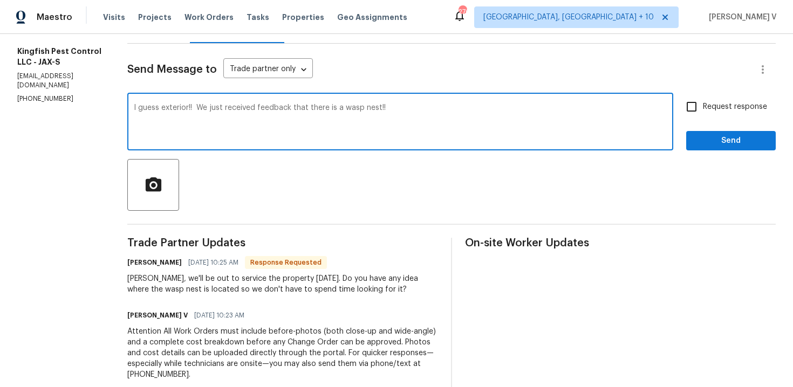
checkbox input "true"
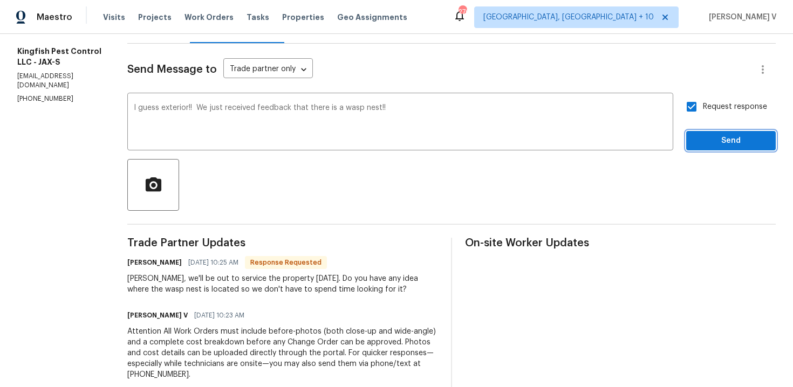
click at [715, 142] on span "Send" at bounding box center [731, 140] width 72 height 13
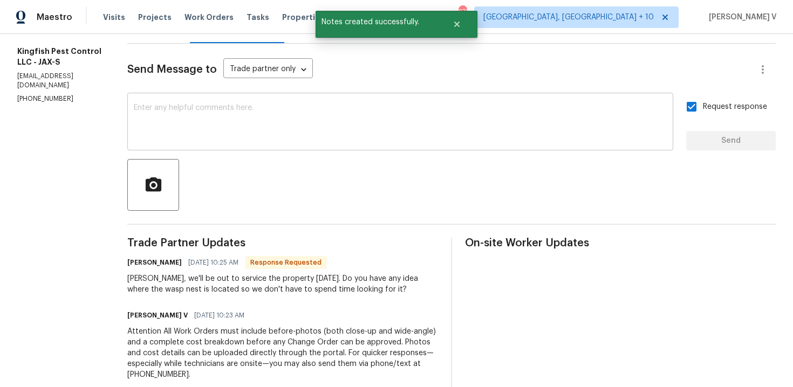
click at [283, 222] on div "Send Message to Trade partner only Trade partner only ​ x ​ Request response Se…" at bounding box center [451, 256] width 649 height 424
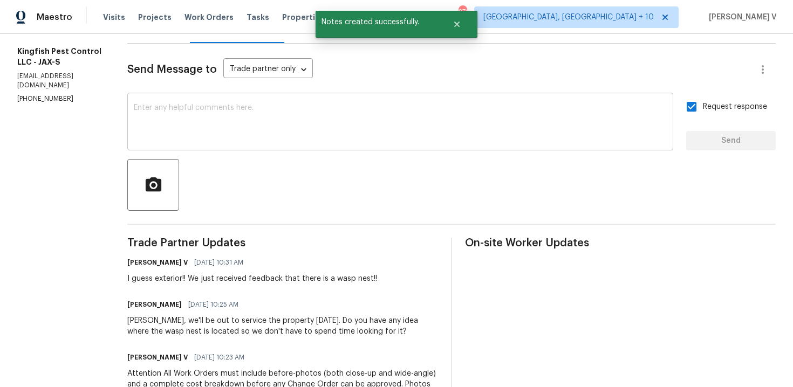
click at [313, 119] on textarea at bounding box center [400, 123] width 533 height 38
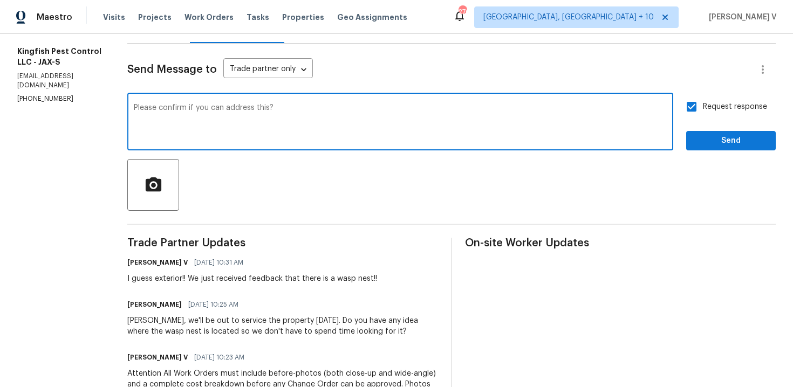
type textarea "Please confirm if you can address this?"
click at [726, 133] on button "Send" at bounding box center [731, 141] width 90 height 20
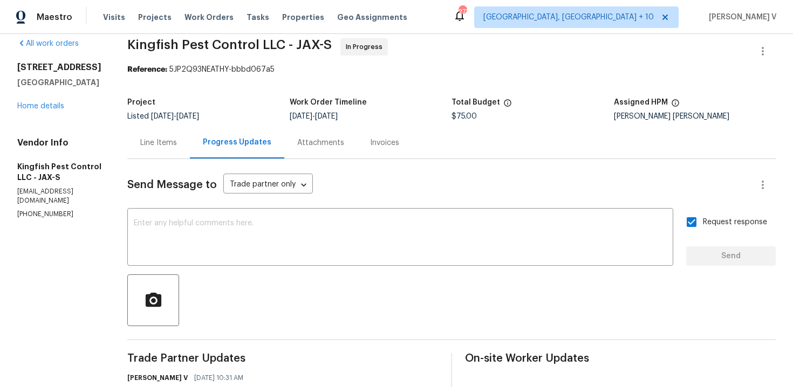
scroll to position [0, 0]
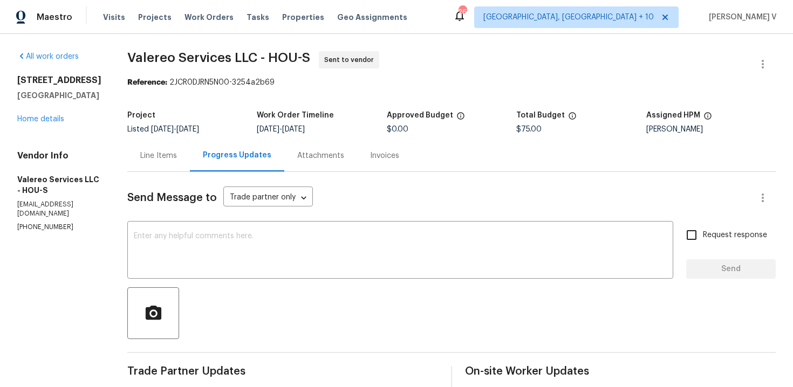
scroll to position [248, 0]
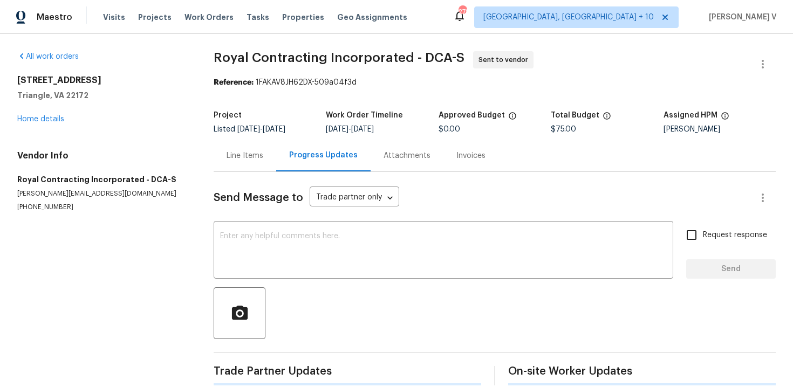
scroll to position [134, 0]
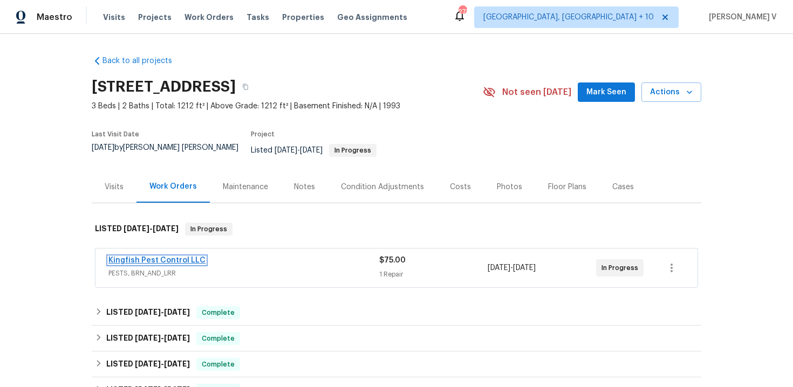
click at [135, 257] on link "Kingfish Pest Control LLC" at bounding box center [156, 261] width 97 height 8
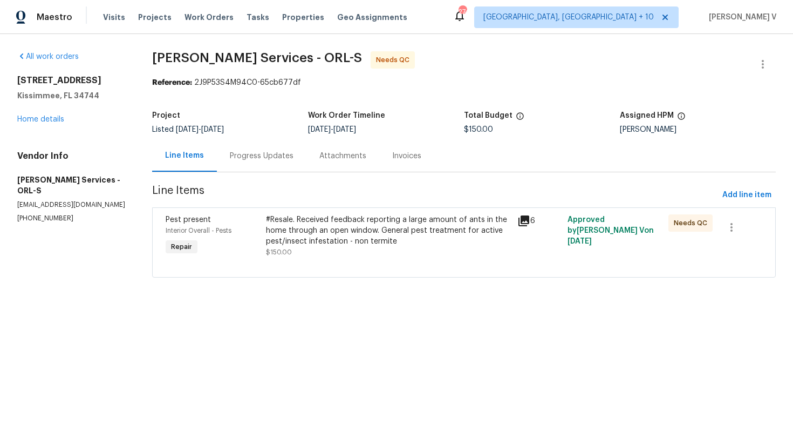
click at [253, 153] on div "Progress Updates" at bounding box center [262, 156] width 64 height 11
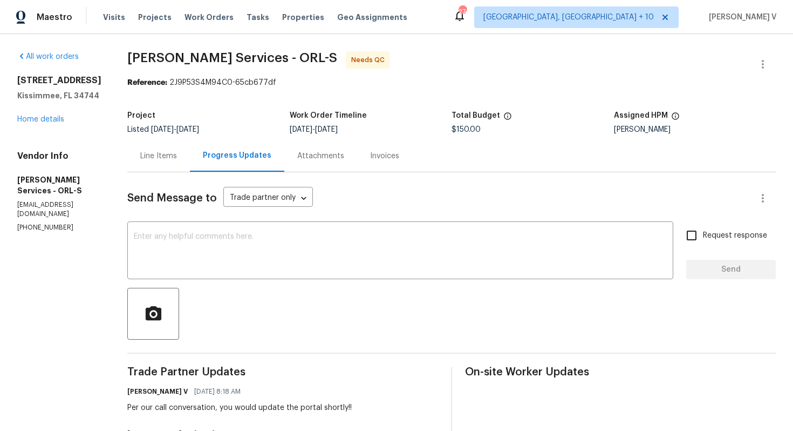
click at [194, 138] on div "Project Listed 9/16/2025 - 9/23/2025 Work Order Timeline 9/19/2025 - 9/23/2025 …" at bounding box center [451, 122] width 649 height 35
click at [190, 169] on div "Line Items" at bounding box center [158, 156] width 63 height 32
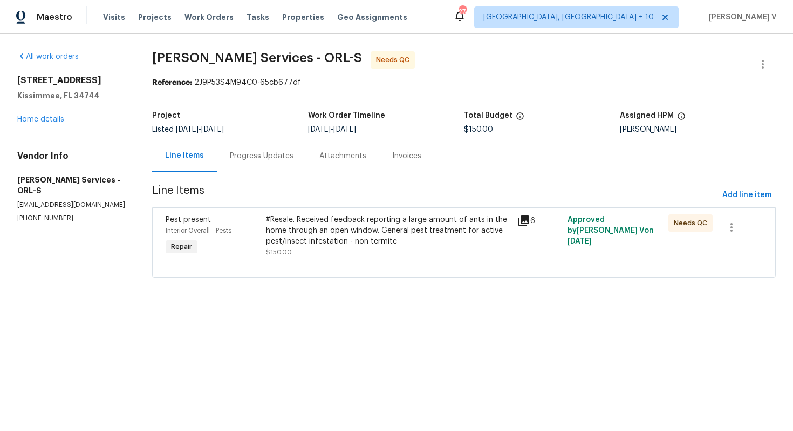
click at [370, 251] on div "#Resale. Received feedback reporting a large amount of ants in the home through…" at bounding box center [388, 235] width 245 height 43
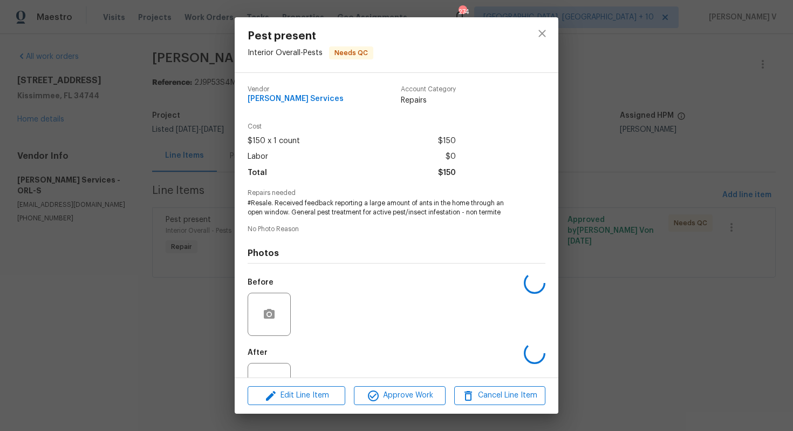
scroll to position [39, 0]
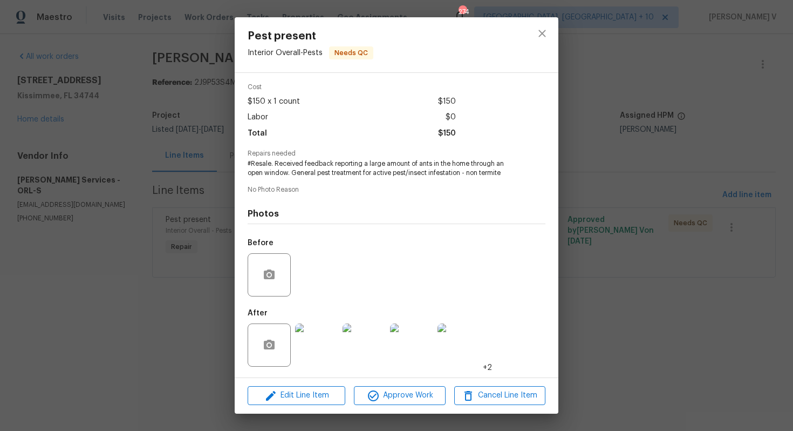
click at [318, 333] on img at bounding box center [316, 344] width 43 height 43
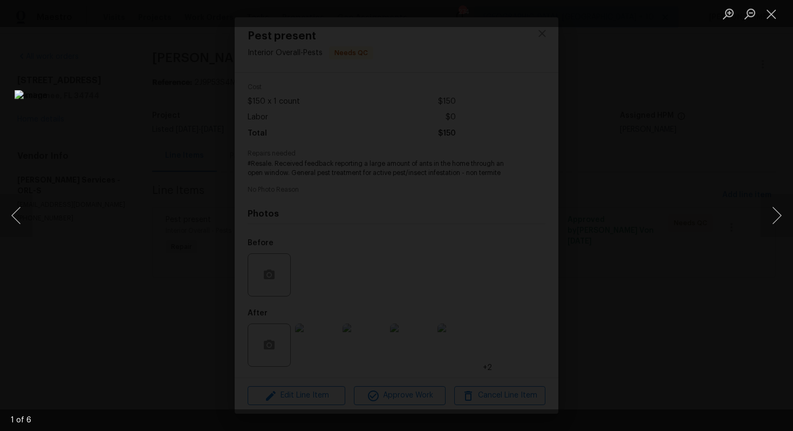
click at [438, 410] on div "1 of 6" at bounding box center [396, 215] width 793 height 431
click at [768, 207] on button "Next image" at bounding box center [777, 215] width 32 height 43
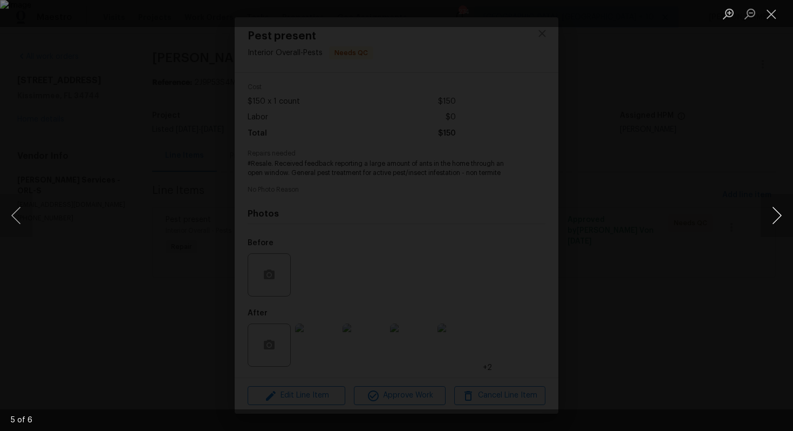
click at [768, 207] on button "Next image" at bounding box center [777, 215] width 32 height 43
click at [15, 233] on button "Previous image" at bounding box center [16, 215] width 32 height 43
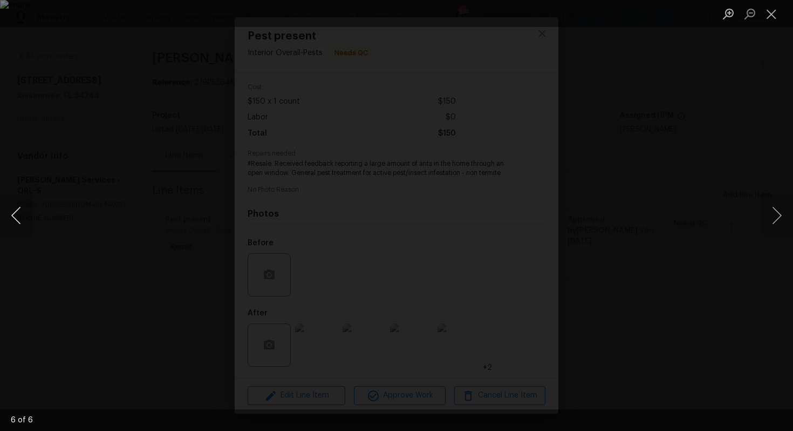
click at [15, 233] on button "Previous image" at bounding box center [16, 215] width 32 height 43
click at [104, 135] on div "Lightbox" at bounding box center [396, 215] width 793 height 431
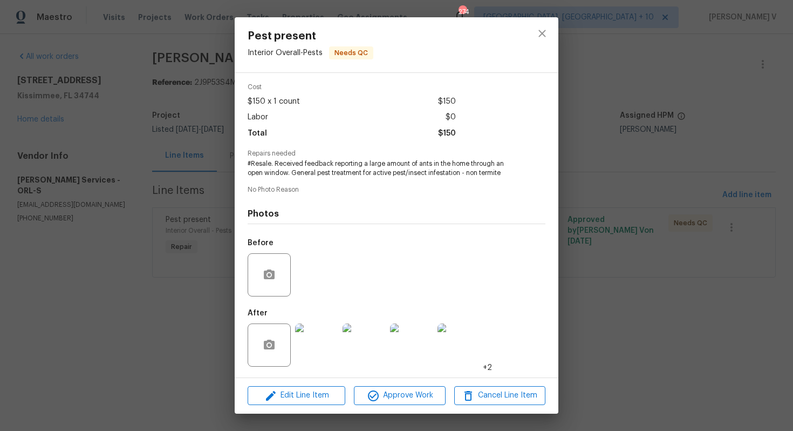
click at [104, 135] on div "Pest present Interior Overall - Pests Needs QC Vendor Massey Services Account C…" at bounding box center [396, 215] width 793 height 431
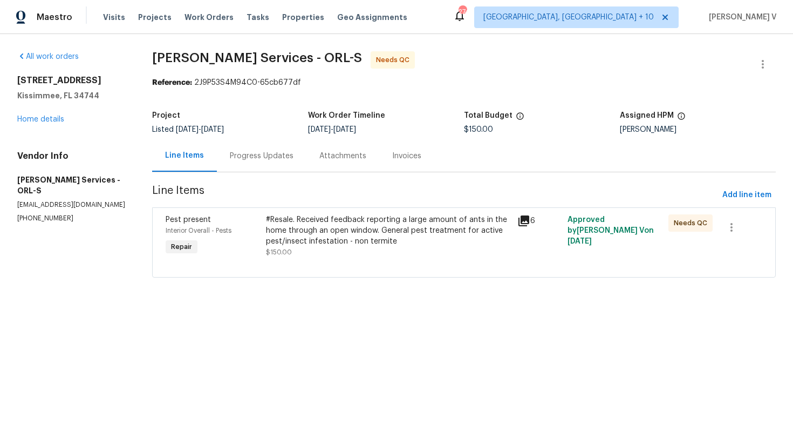
click at [261, 145] on div "Progress Updates" at bounding box center [262, 156] width 90 height 32
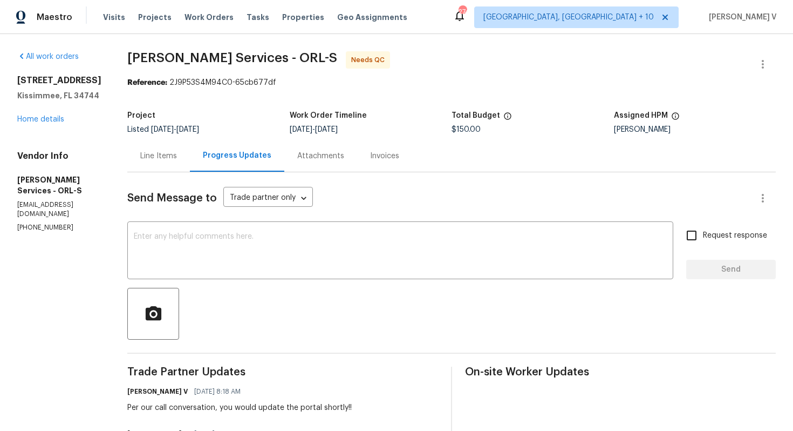
click at [177, 153] on div "Line Items" at bounding box center [158, 156] width 37 height 11
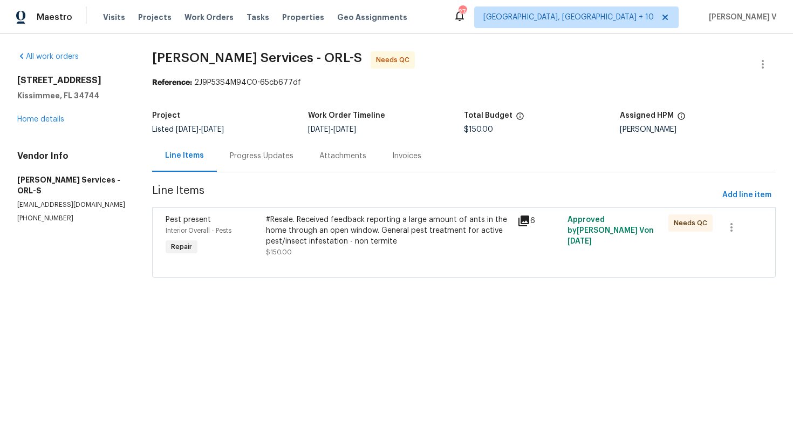
click at [349, 227] on div "#Resale. Received feedback reporting a large amount of ants in the home through…" at bounding box center [388, 230] width 245 height 32
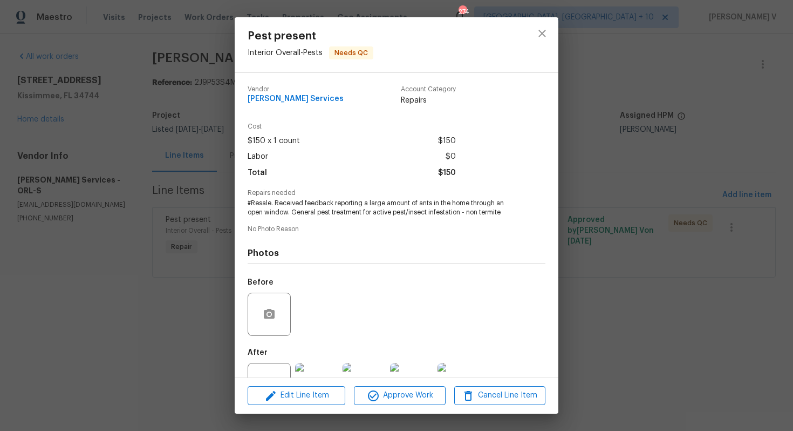
scroll to position [39, 0]
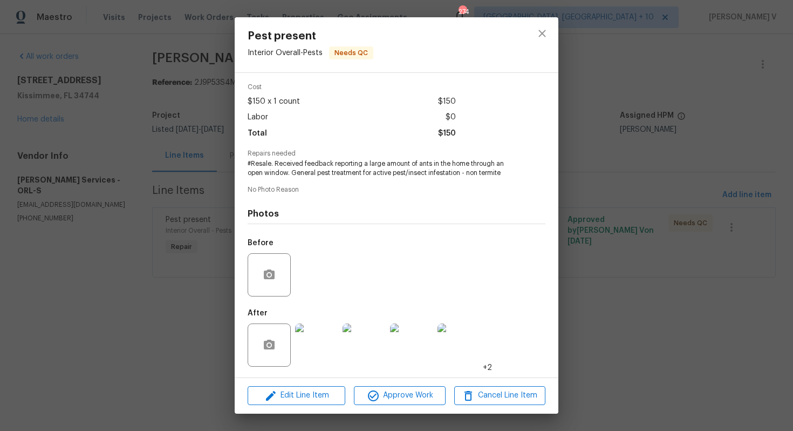
click at [733, 57] on div "Pest present Interior Overall - Pests Needs QC Vendor Massey Services Account C…" at bounding box center [396, 215] width 793 height 431
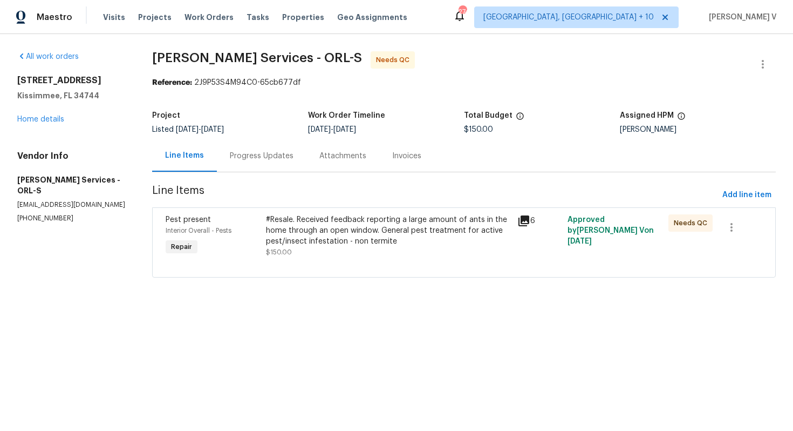
click at [782, 57] on div "All work orders 3056 Sangria St Kissimmee, FL 34744 Home details Vendor Info Ma…" at bounding box center [396, 171] width 793 height 274
click at [762, 57] on button "button" at bounding box center [763, 64] width 26 height 26
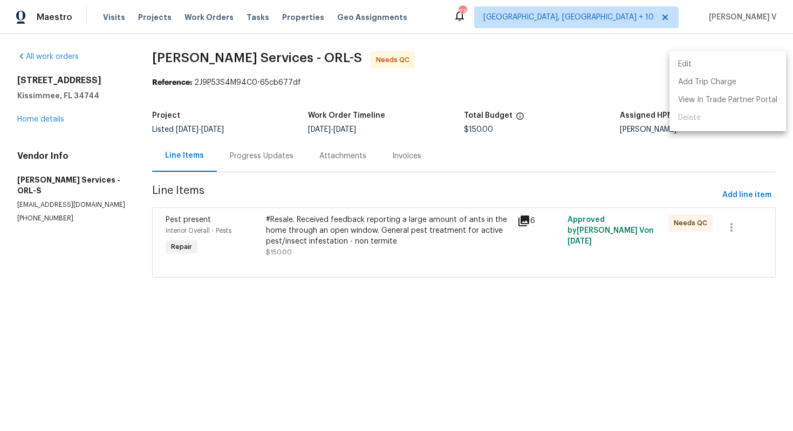
click at [762, 57] on li "Edit" at bounding box center [728, 65] width 117 height 18
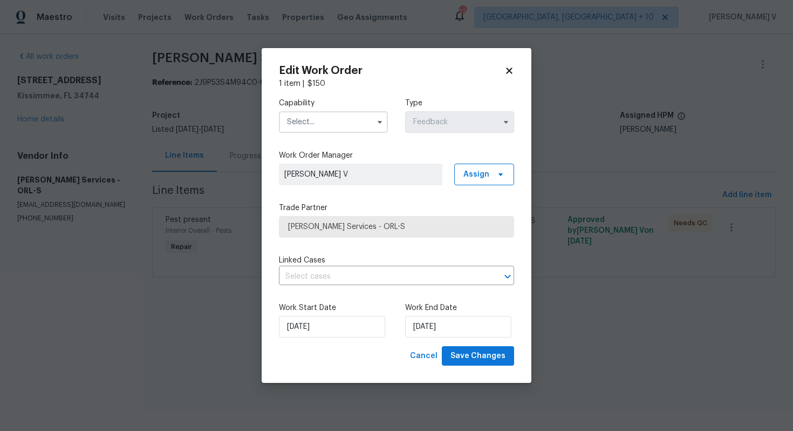
click at [358, 117] on input "text" at bounding box center [333, 122] width 109 height 22
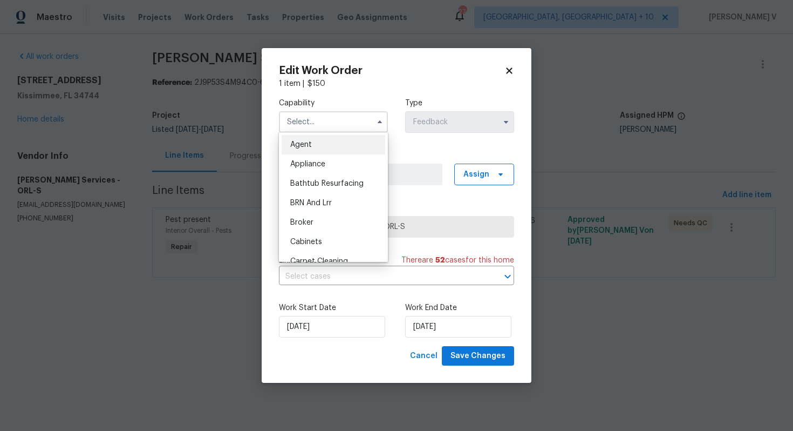
click at [320, 139] on div "Agent" at bounding box center [334, 144] width 104 height 19
type input "Agent"
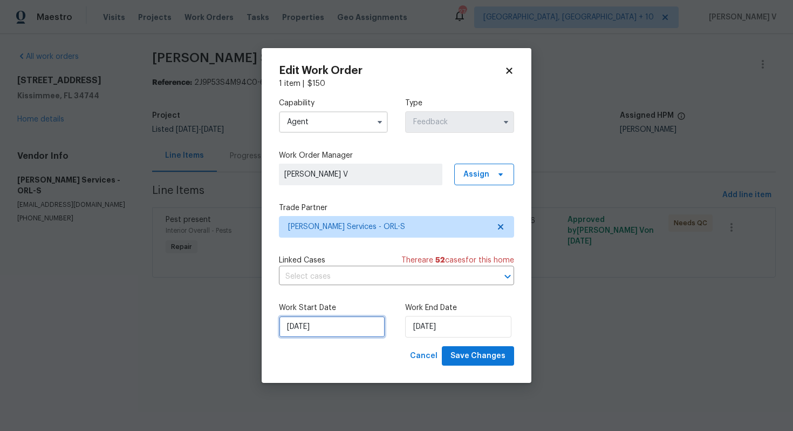
click at [347, 328] on input "19/09/2025" at bounding box center [332, 327] width 106 height 22
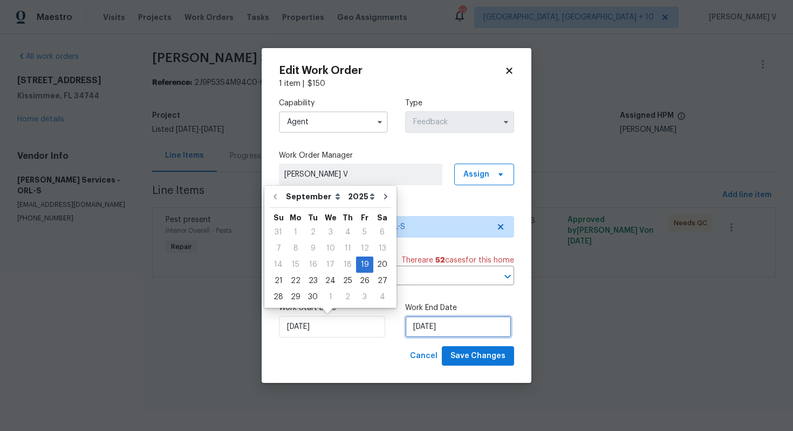
click at [445, 331] on input "23/09/2025" at bounding box center [458, 327] width 106 height 22
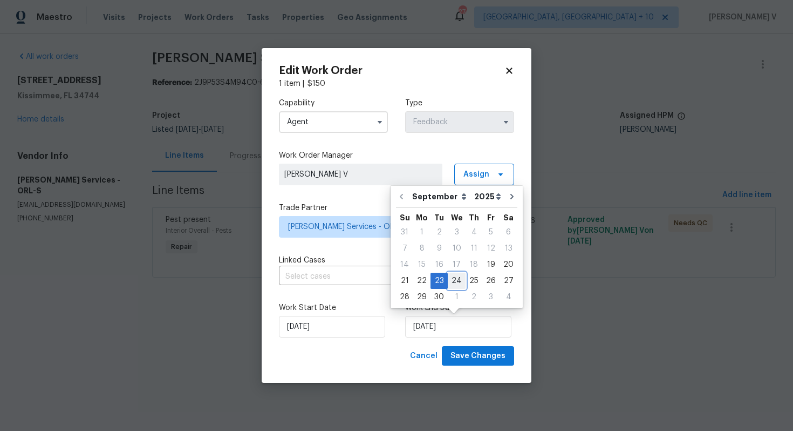
click at [457, 278] on div "24" at bounding box center [457, 280] width 18 height 15
type input "24/09/2025"
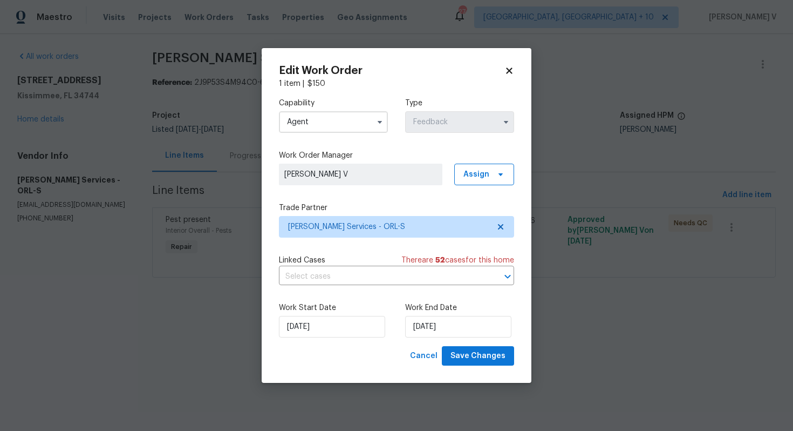
click at [469, 344] on div "Work Start Date 19/09/2025 Work End Date 24/09/2025" at bounding box center [396, 320] width 235 height 52
click at [471, 354] on span "Save Changes" at bounding box center [478, 355] width 55 height 13
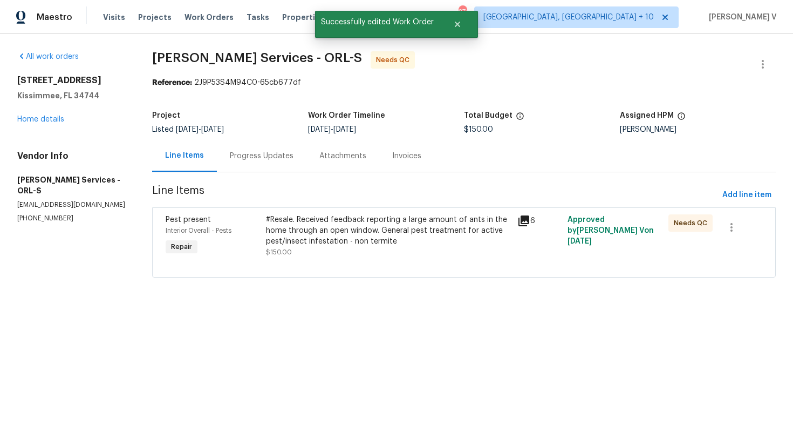
click at [322, 230] on div "#Resale. Received feedback reporting a large amount of ants in the home through…" at bounding box center [388, 230] width 245 height 32
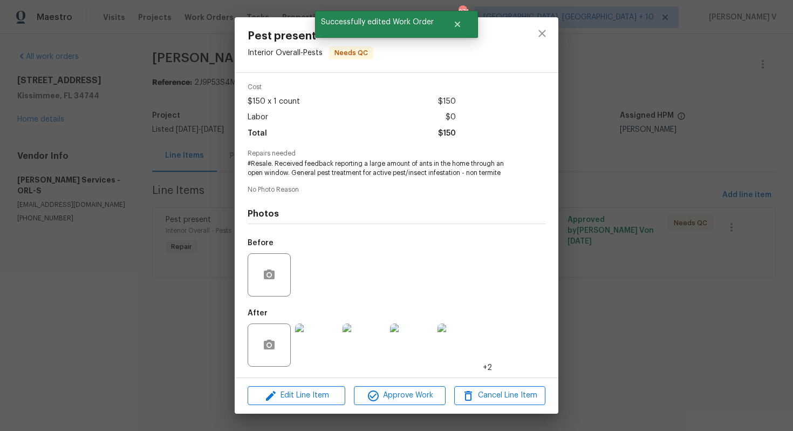
click at [344, 336] on img at bounding box center [364, 344] width 43 height 43
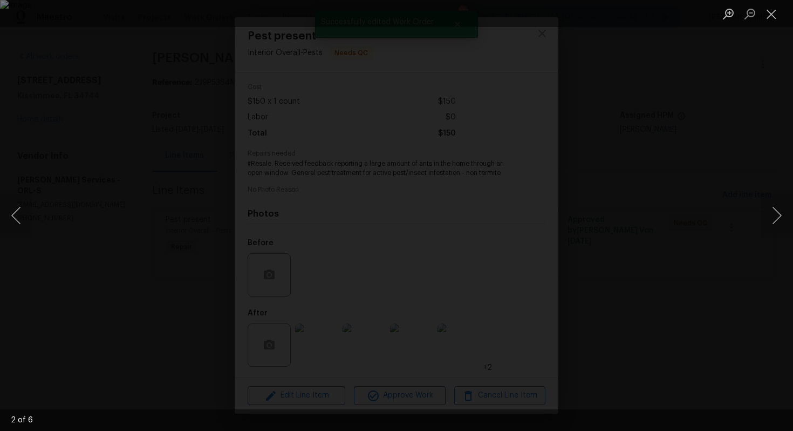
click at [320, 340] on img "Lightbox" at bounding box center [396, 215] width 793 height 431
click at [29, 207] on button "Previous image" at bounding box center [16, 215] width 32 height 43
click at [418, 240] on img "Lightbox" at bounding box center [397, 125] width 782 height 425
click at [669, 171] on div "Lightbox" at bounding box center [396, 215] width 793 height 431
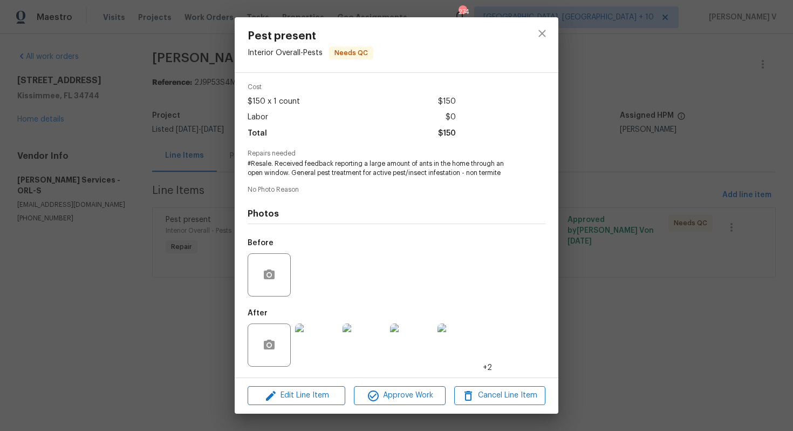
click at [669, 171] on div "Pest present Interior Overall - Pests Needs QC Vendor Massey Services Account C…" at bounding box center [396, 215] width 793 height 431
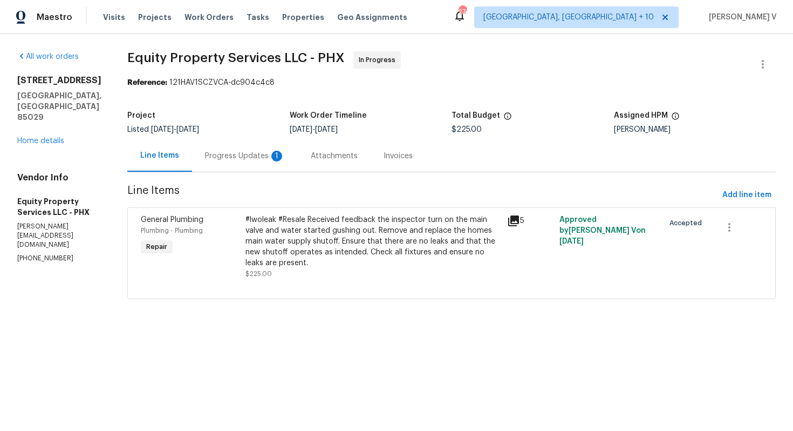
click at [227, 142] on div "Progress Updates 1" at bounding box center [245, 156] width 106 height 32
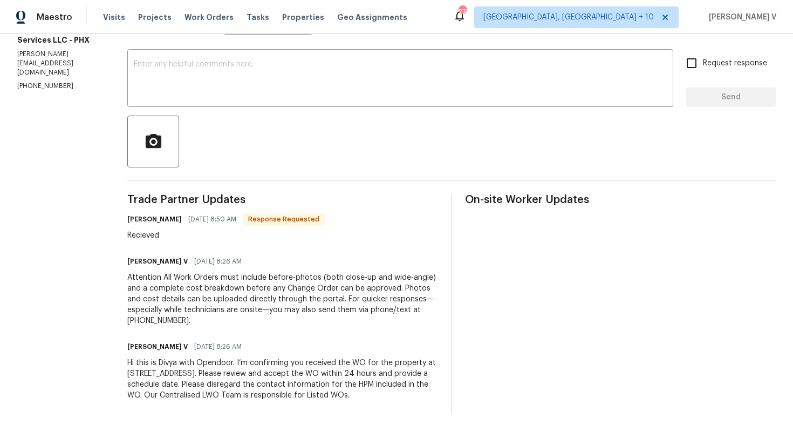
scroll to position [1, 0]
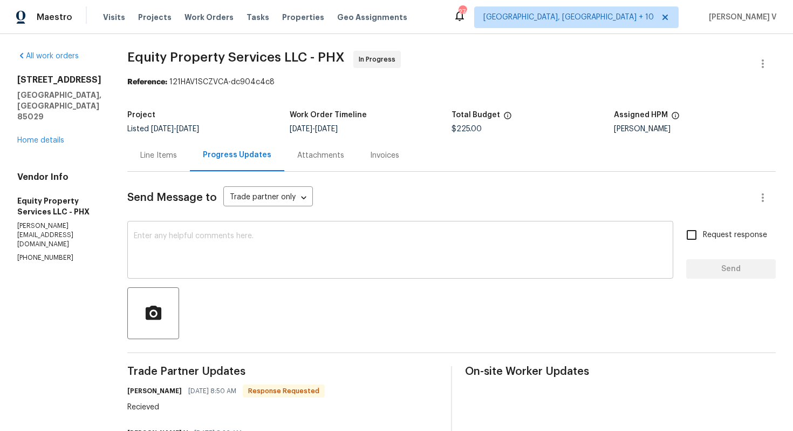
click at [151, 228] on div "x ​" at bounding box center [400, 250] width 546 height 55
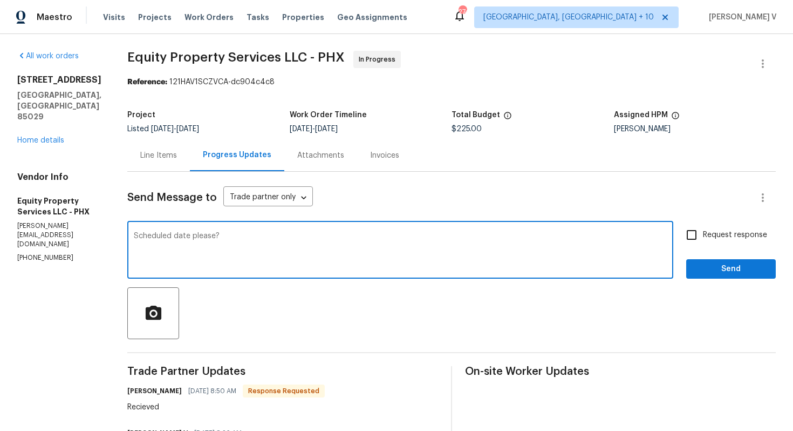
type textarea "Scheduled date please?"
click at [705, 232] on span "Request response" at bounding box center [735, 234] width 64 height 11
click at [703, 232] on input "Request response" at bounding box center [691, 234] width 23 height 23
checkbox input "true"
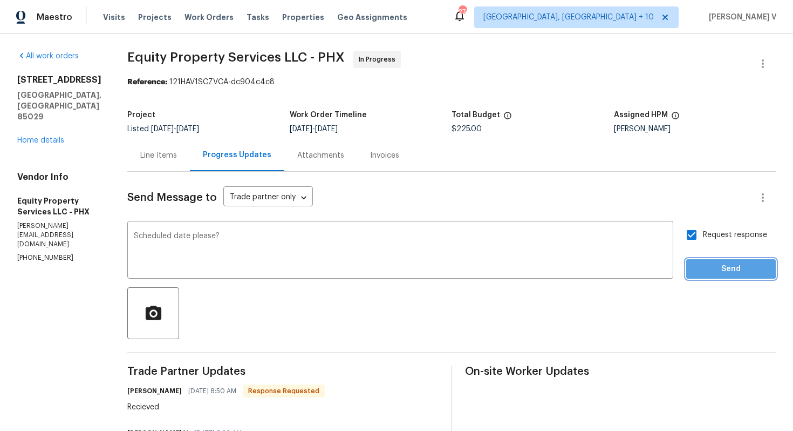
click at [705, 266] on span "Send" at bounding box center [731, 268] width 72 height 13
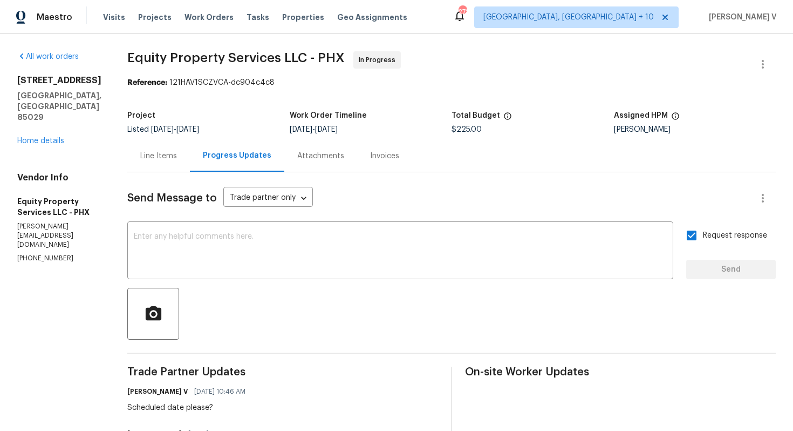
scroll to position [45, 0]
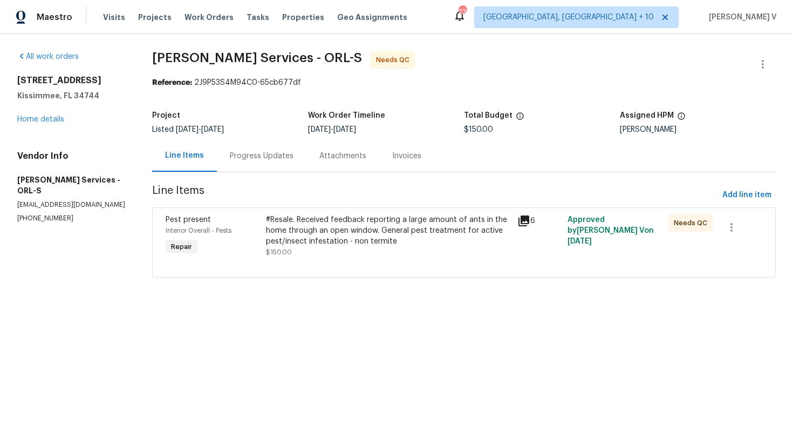
click at [268, 146] on div "Progress Updates" at bounding box center [262, 156] width 90 height 32
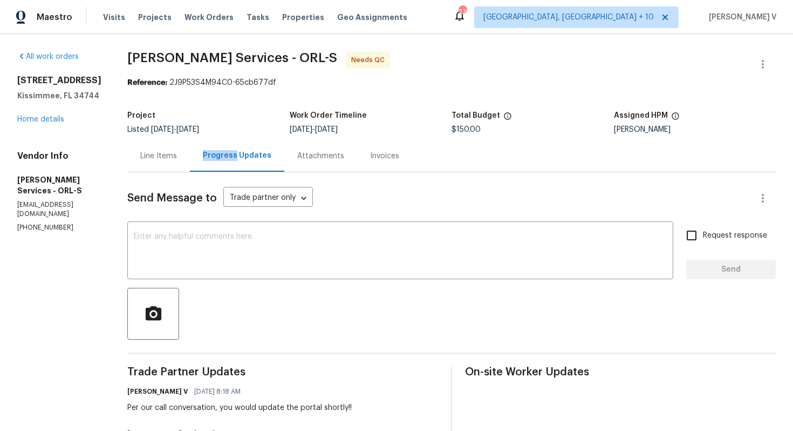
click at [162, 153] on div "Line Items" at bounding box center [158, 156] width 63 height 32
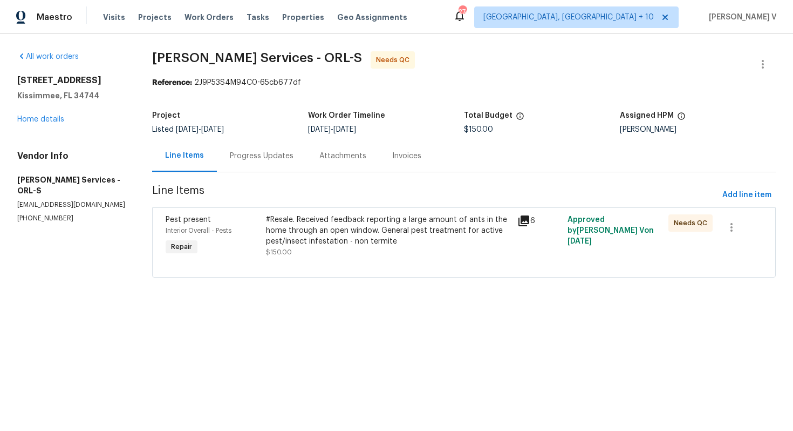
click at [339, 208] on div "Pest present Interior Overall - Pests Repair #Resale. Received feedback reporti…" at bounding box center [464, 242] width 624 height 70
click at [341, 231] on div "#Resale. Received feedback reporting a large amount of ants in the home through…" at bounding box center [388, 230] width 245 height 32
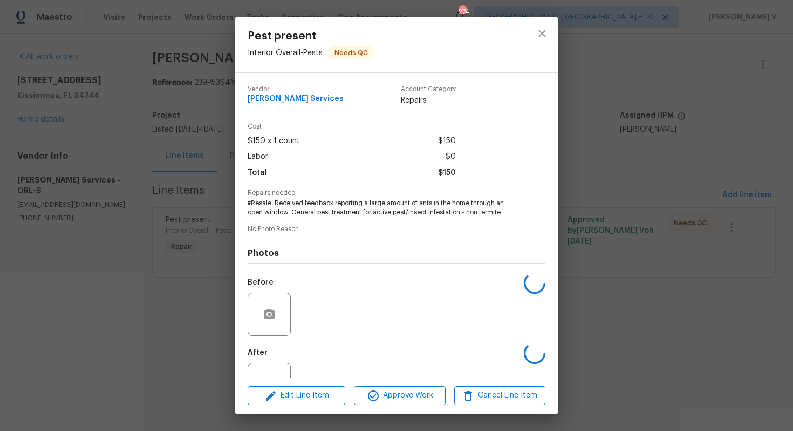
scroll to position [39, 0]
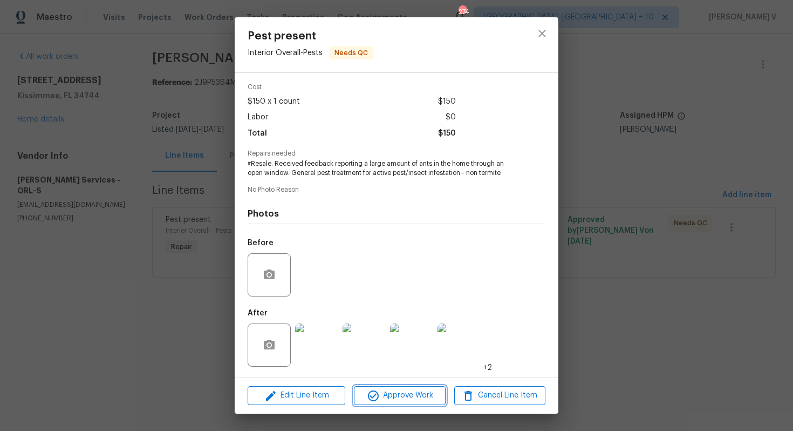
click at [399, 387] on button "Approve Work" at bounding box center [399, 395] width 91 height 19
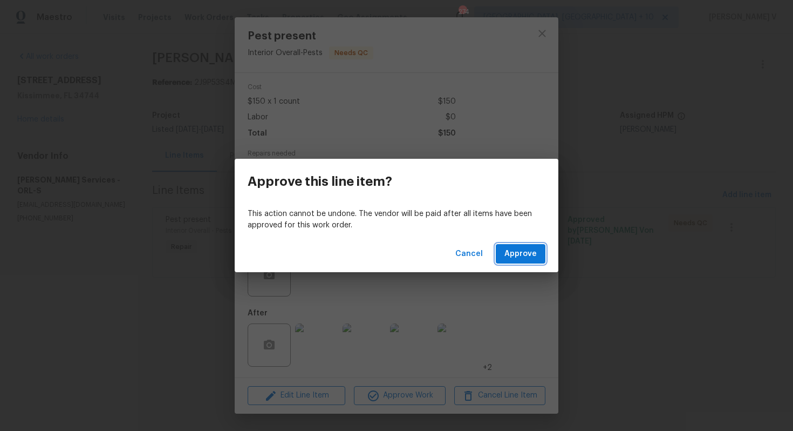
click at [516, 260] on span "Approve" at bounding box center [521, 253] width 32 height 13
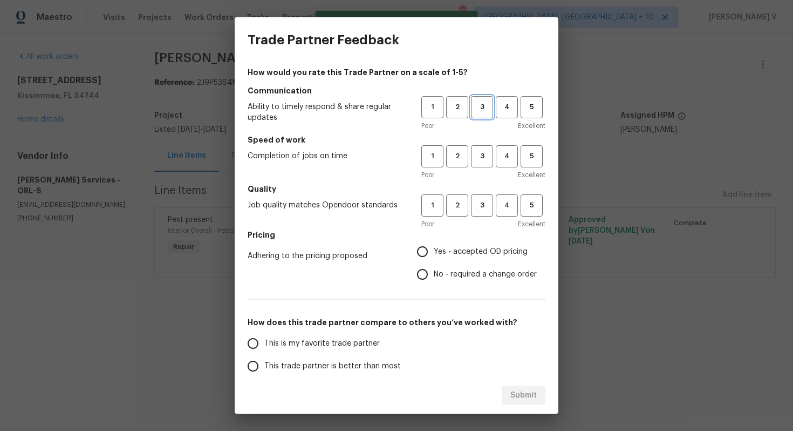
click at [472, 112] on span "3" at bounding box center [482, 107] width 20 height 12
click at [475, 153] on span "3" at bounding box center [482, 156] width 20 height 12
click at [476, 201] on span "3" at bounding box center [482, 205] width 20 height 12
click at [425, 276] on input "No - required a change order" at bounding box center [422, 274] width 23 height 23
radio input "true"
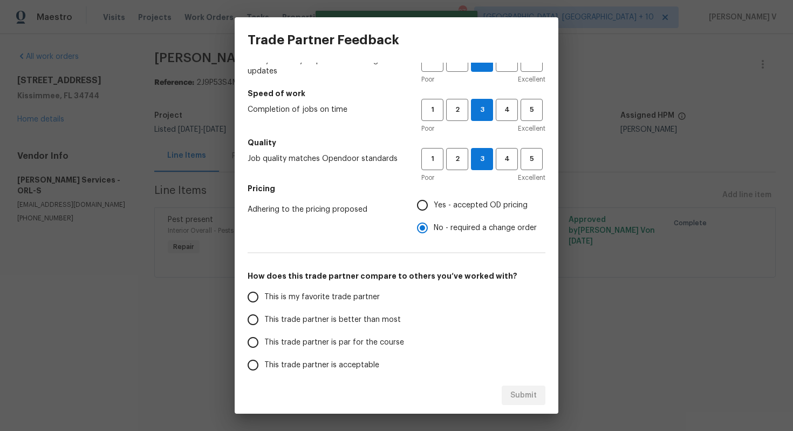
scroll to position [84, 0]
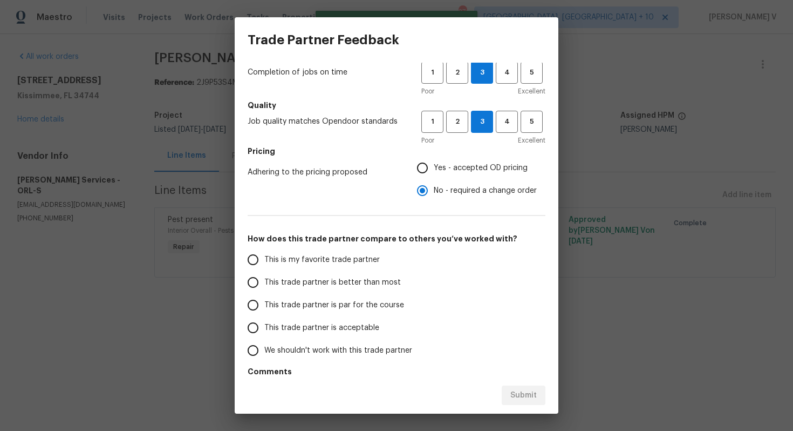
click at [326, 288] on label "This trade partner is better than most" at bounding box center [327, 282] width 171 height 23
click at [264, 288] on input "This trade partner is better than most" at bounding box center [253, 282] width 23 height 23
click at [526, 390] on span "Submit" at bounding box center [523, 395] width 26 height 13
radio input "true"
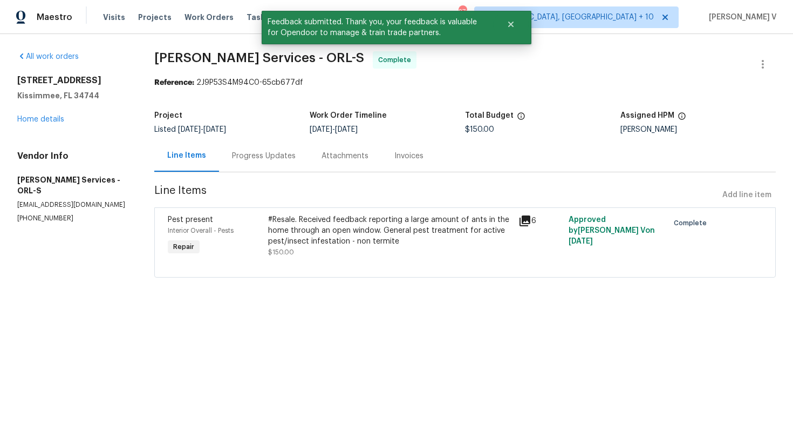
click at [284, 152] on div "Progress Updates" at bounding box center [264, 156] width 64 height 11
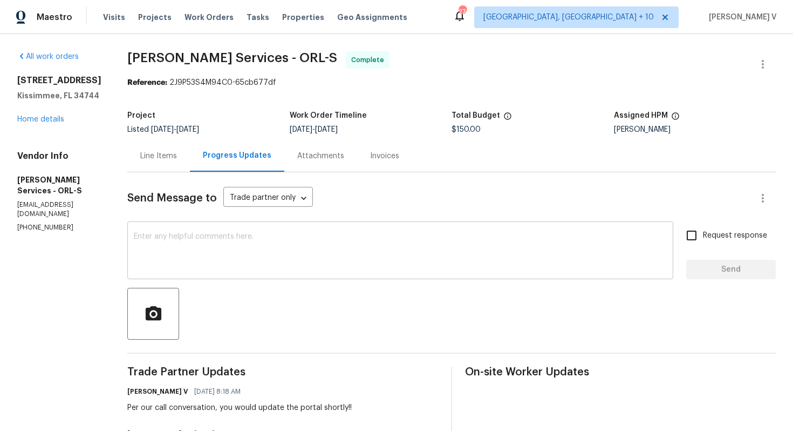
click at [213, 238] on textarea at bounding box center [400, 252] width 533 height 38
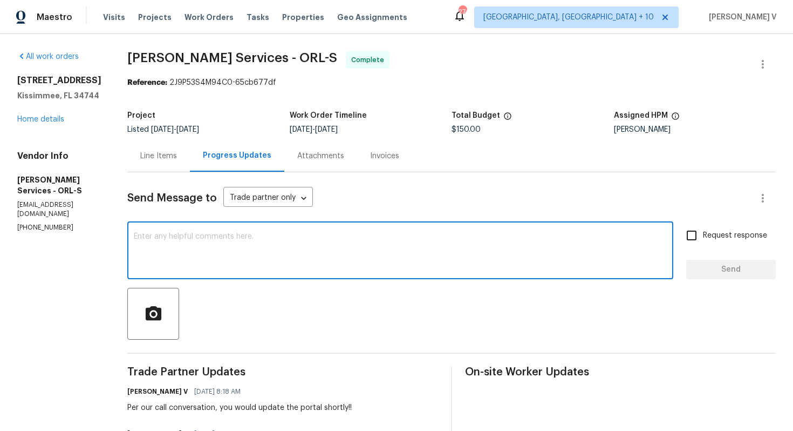
paste textarea "Hey, the work order has been approved. Thanks for the job :)"
drag, startPoint x: 374, startPoint y: 239, endPoint x: 484, endPoint y: 239, distance: 110.1
click at [484, 239] on textarea "Hey, the work order has been approved. Thanks for the job :)" at bounding box center [400, 252] width 533 height 38
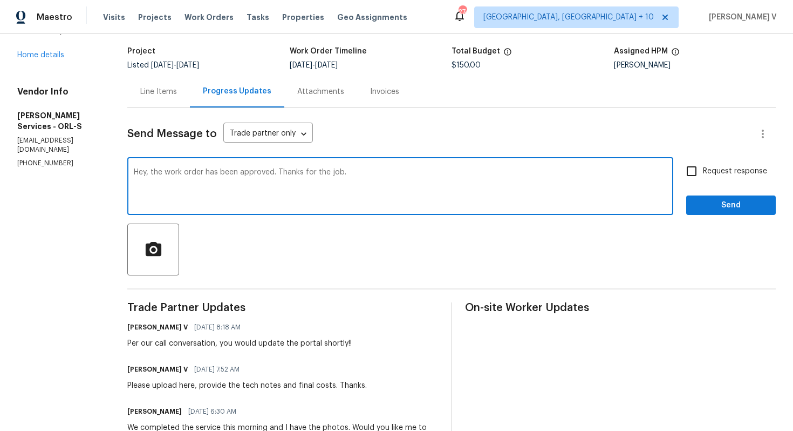
scroll to position [69, 0]
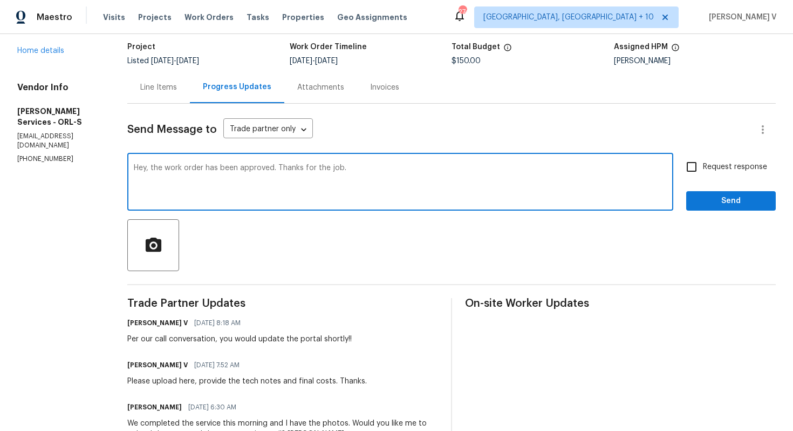
type textarea "Hey, the work order has been approved. Thanks for the job."
click at [692, 203] on button "Send" at bounding box center [731, 201] width 90 height 20
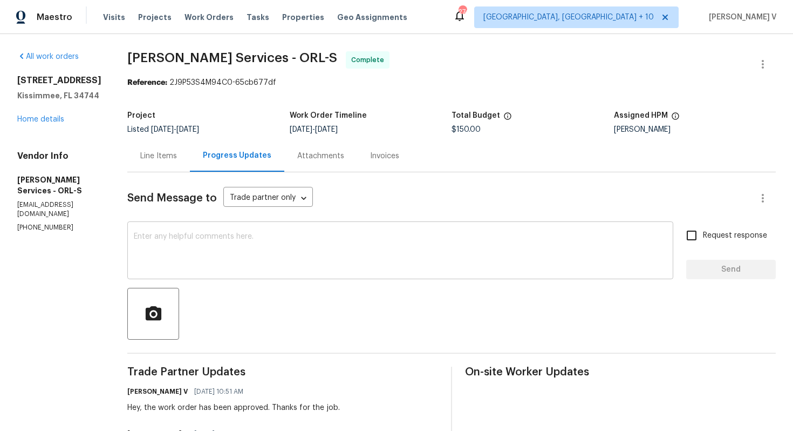
click at [270, 241] on textarea at bounding box center [400, 252] width 533 height 38
paste textarea "Kindly provide us with a detailed invoice mentioning all the scope of work done…"
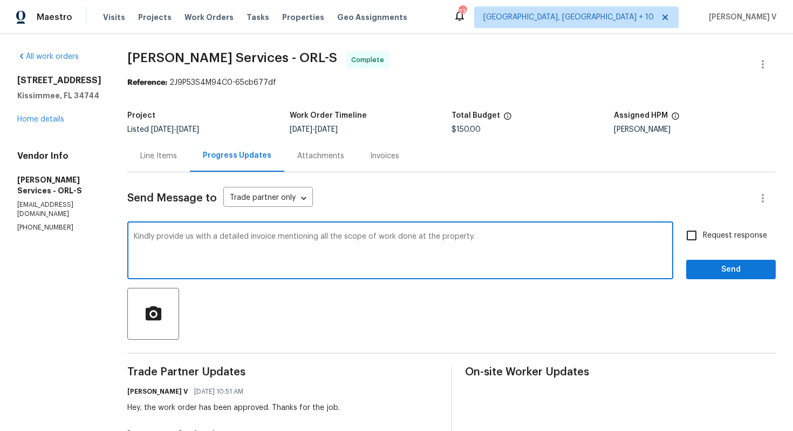
type textarea "Kindly provide us with a detailed invoice mentioning all the scope of work done…"
click at [726, 267] on span "Send" at bounding box center [731, 269] width 72 height 13
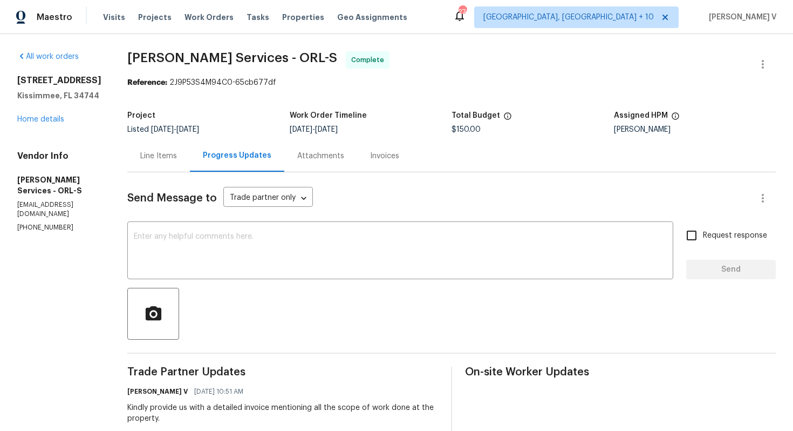
click at [190, 168] on div "Line Items" at bounding box center [158, 156] width 63 height 32
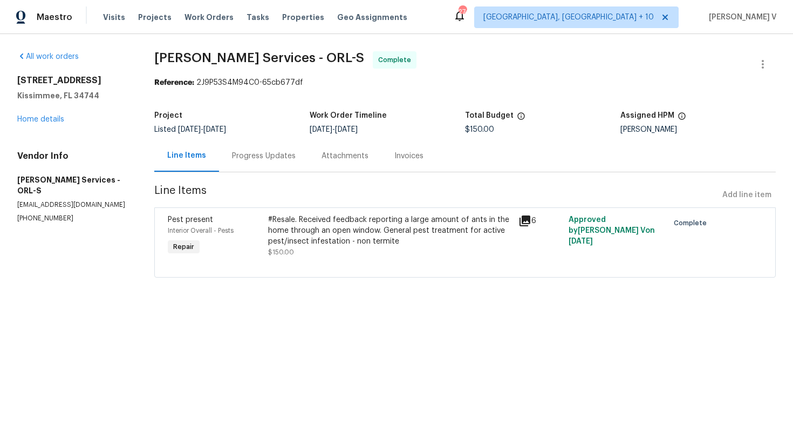
click at [317, 237] on div "#Resale. Received feedback reporting a large amount of ants in the home through…" at bounding box center [390, 230] width 244 height 32
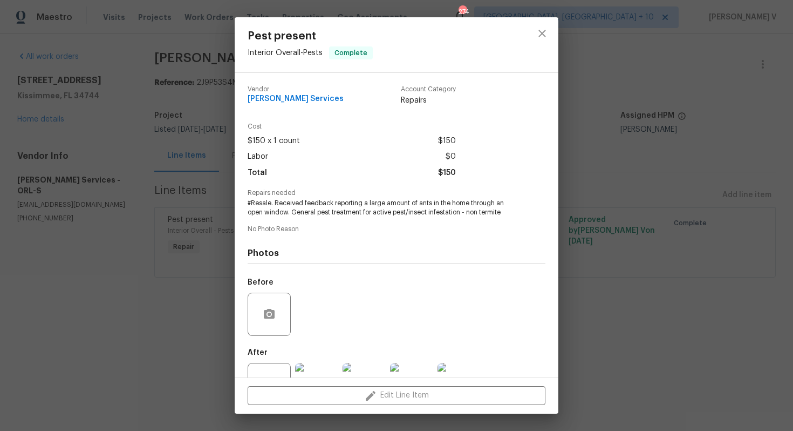
scroll to position [39, 0]
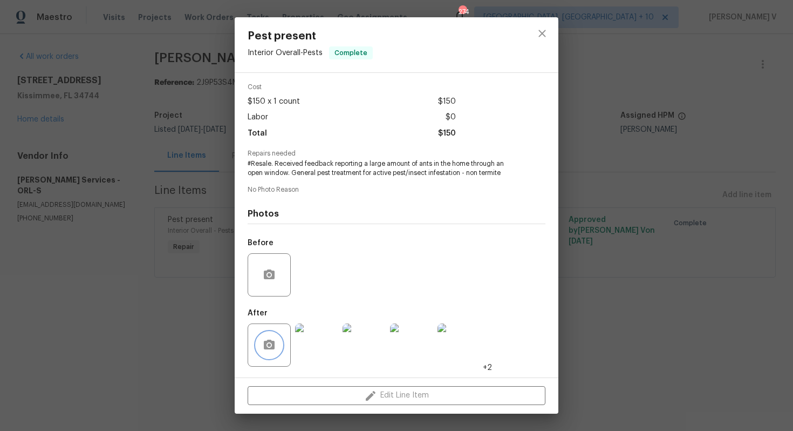
click at [278, 350] on button "button" at bounding box center [269, 345] width 26 height 26
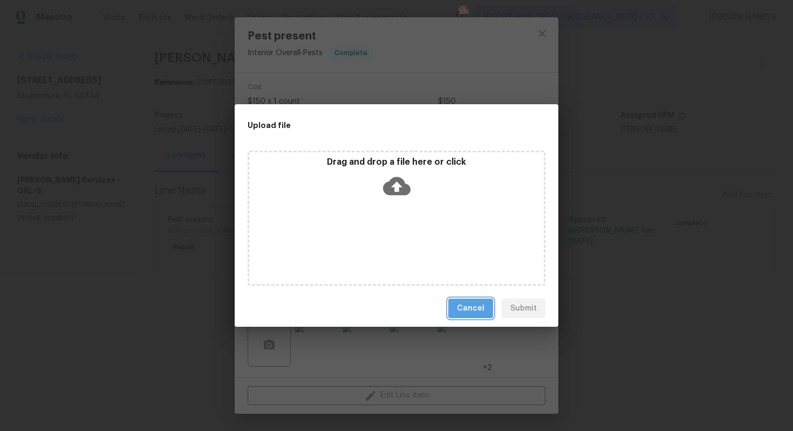
click at [466, 303] on span "Cancel" at bounding box center [471, 308] width 28 height 13
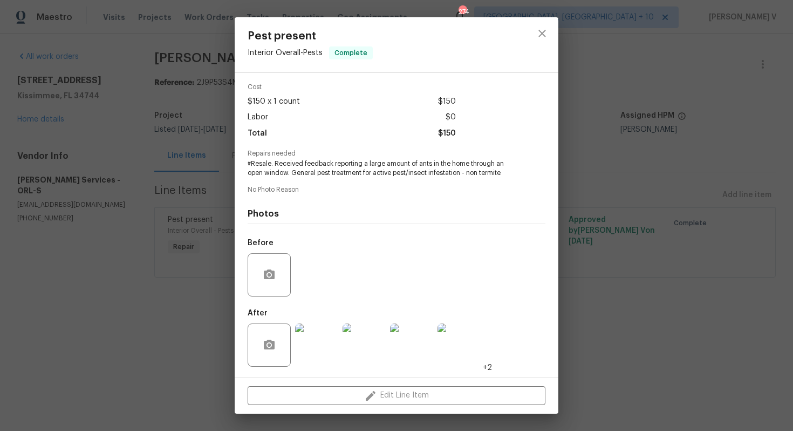
click at [324, 345] on img at bounding box center [316, 344] width 43 height 43
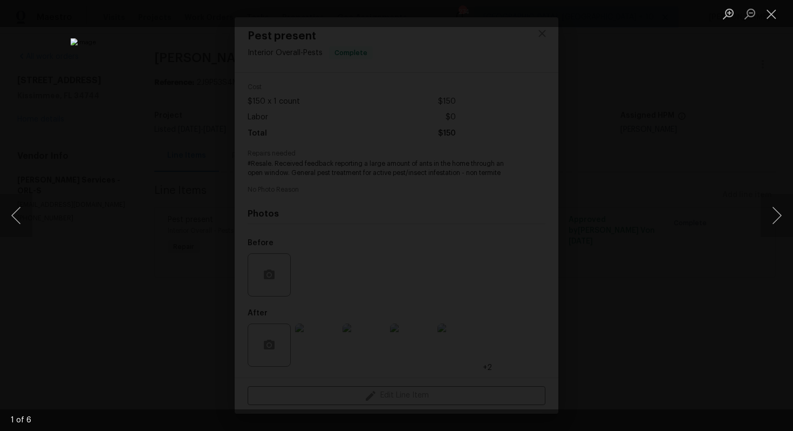
click at [147, 104] on div "Lightbox" at bounding box center [396, 215] width 793 height 431
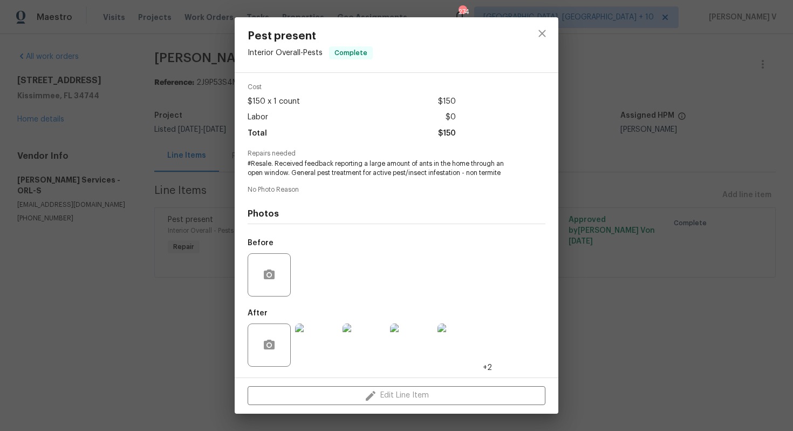
click at [329, 344] on img at bounding box center [316, 344] width 43 height 43
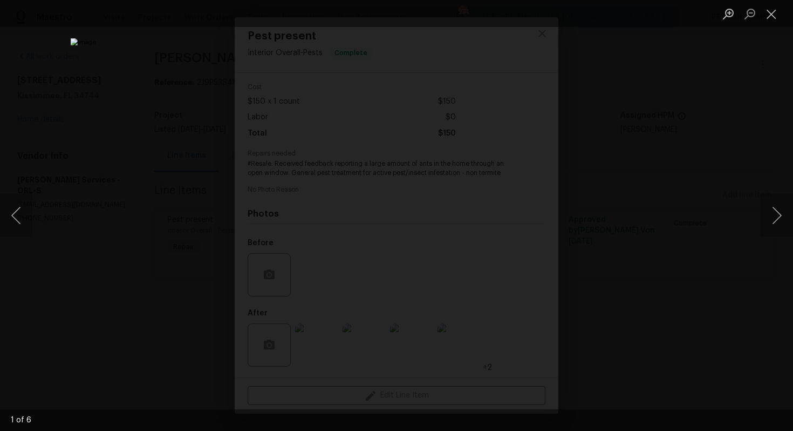
click at [684, 64] on div "Lightbox" at bounding box center [396, 215] width 793 height 431
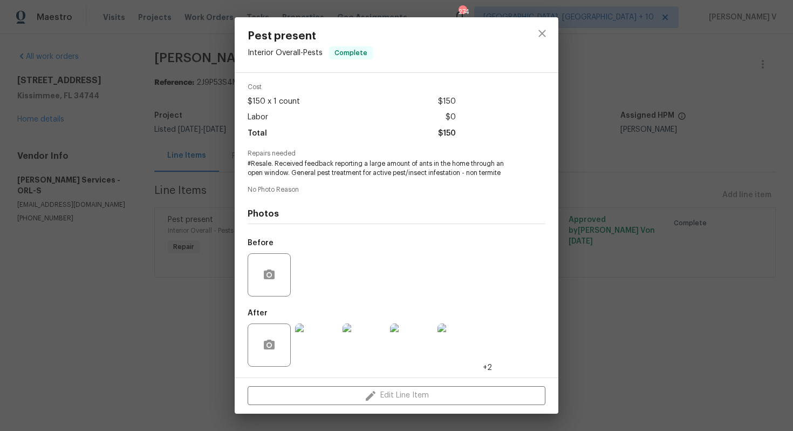
click at [684, 64] on div "Pest present Interior Overall - Pests Complete Vendor [PERSON_NAME] Services Ac…" at bounding box center [396, 215] width 793 height 431
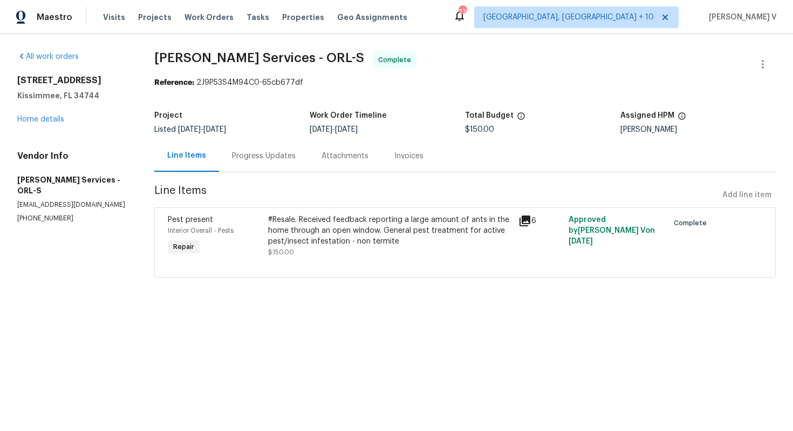
click at [282, 159] on div "Progress Updates" at bounding box center [264, 156] width 64 height 11
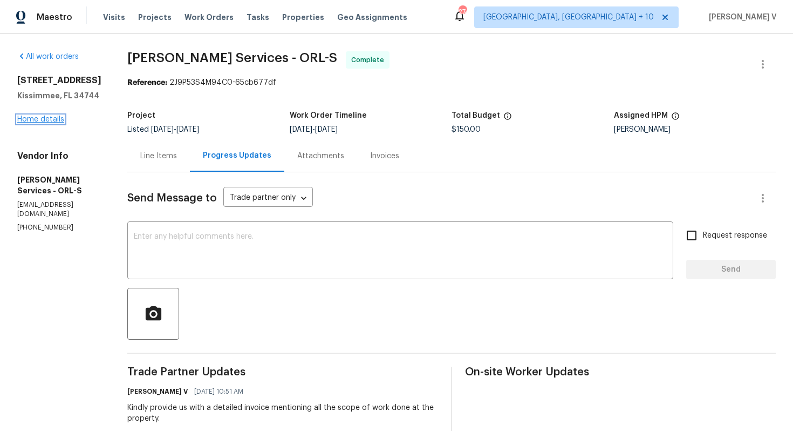
click at [39, 122] on link "Home details" at bounding box center [40, 119] width 47 height 8
